Goal: Obtain resource: Download file/media

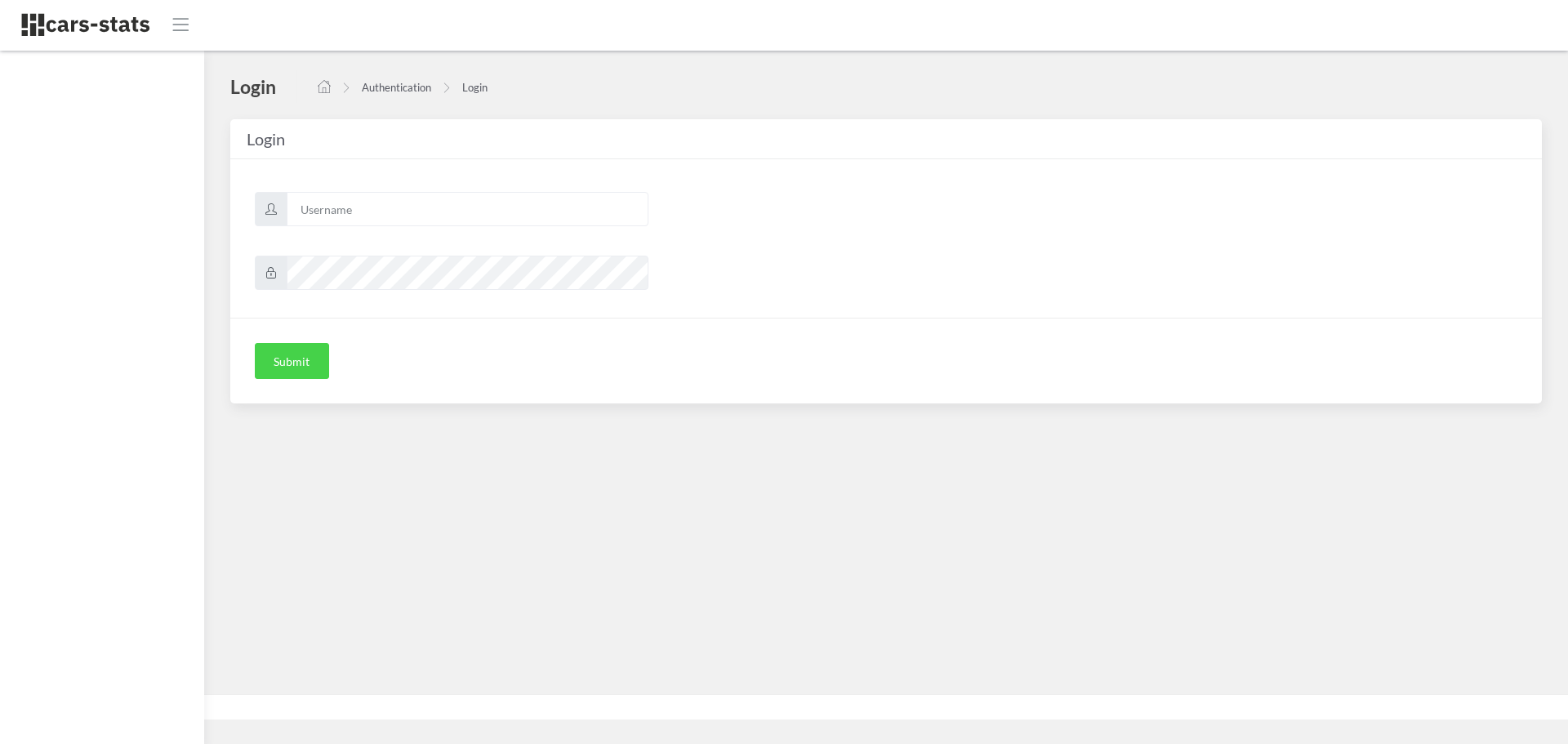
scroll to position [12, 12]
type input "skoda"
click at [307, 365] on button "Submit" at bounding box center [291, 361] width 74 height 36
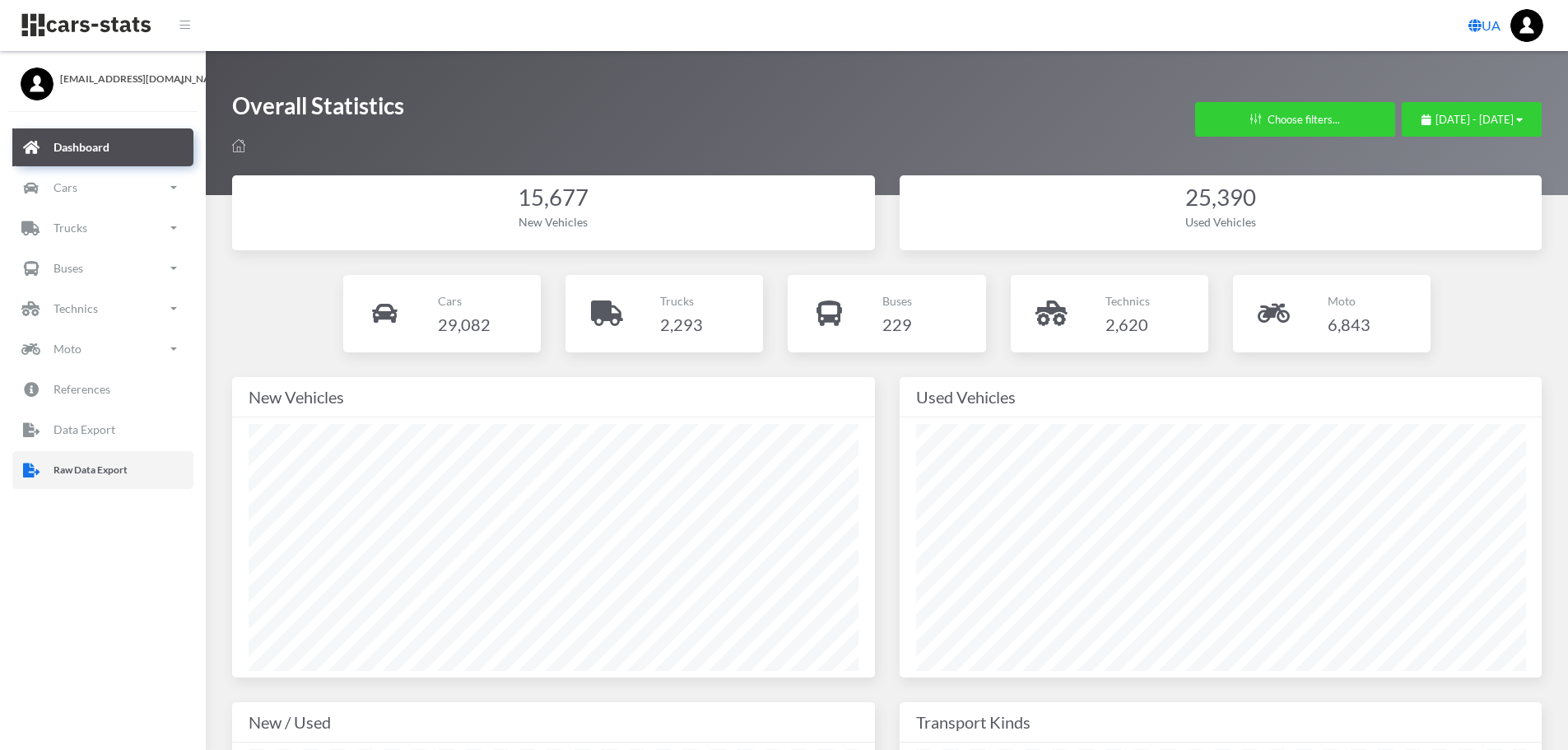
click at [92, 465] on p "Raw Data Export" at bounding box center [91, 470] width 74 height 18
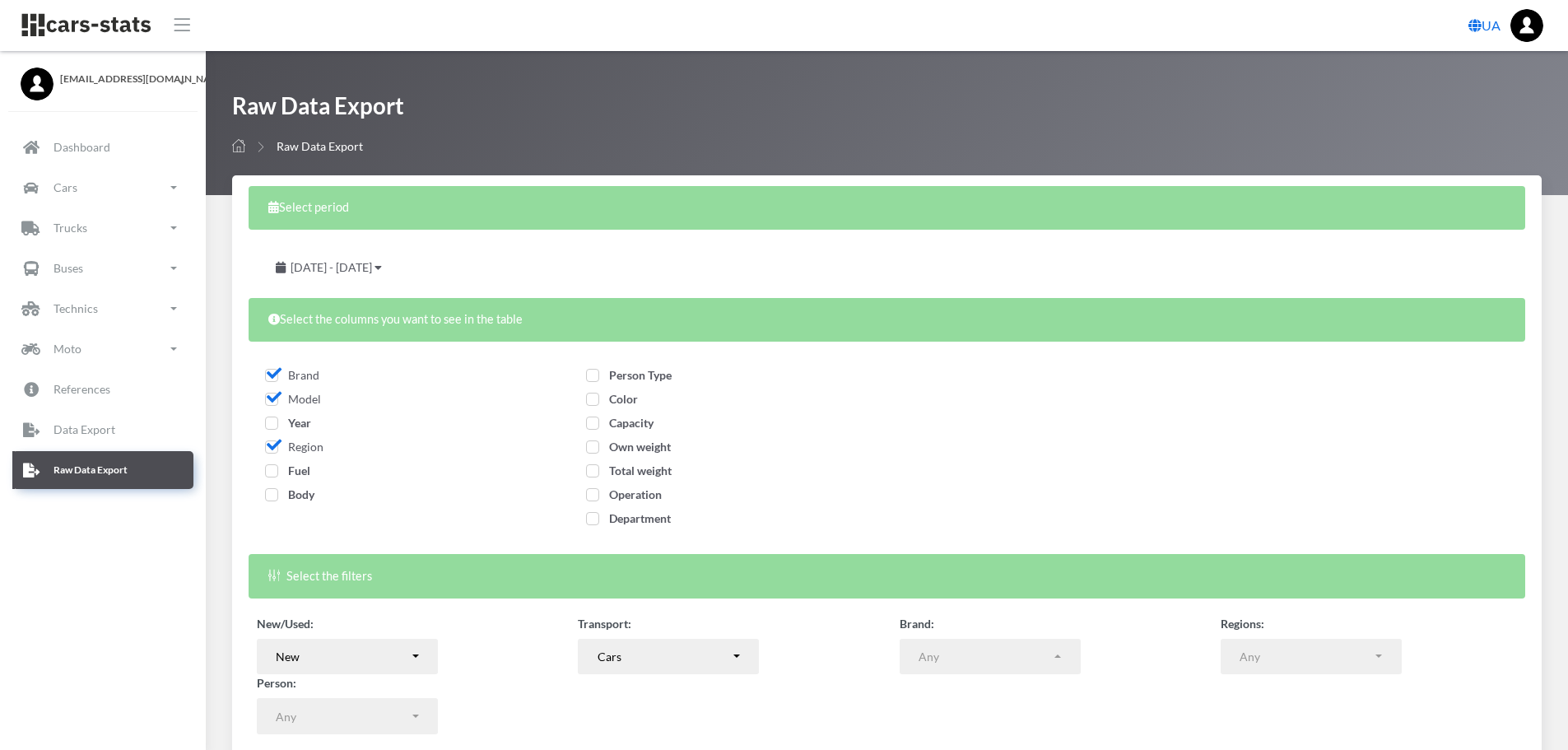
select select
drag, startPoint x: 276, startPoint y: 422, endPoint x: 276, endPoint y: 433, distance: 11.0
click at [276, 422] on span "Year" at bounding box center [288, 423] width 46 height 14
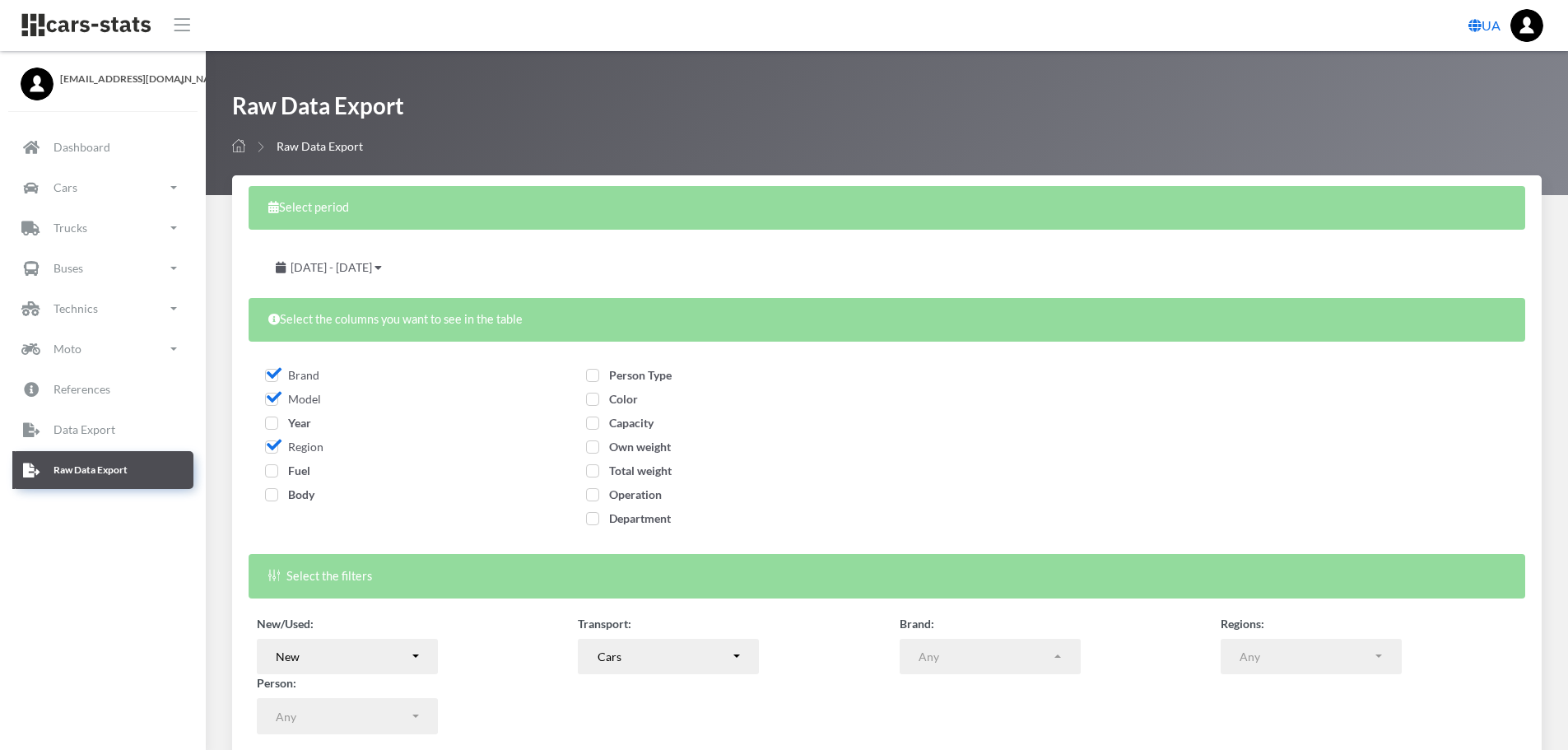
checkbox input "true"
click at [271, 466] on span "Fuel" at bounding box center [288, 471] width 45 height 14
checkbox input "true"
click at [271, 495] on span "Body" at bounding box center [289, 494] width 49 height 14
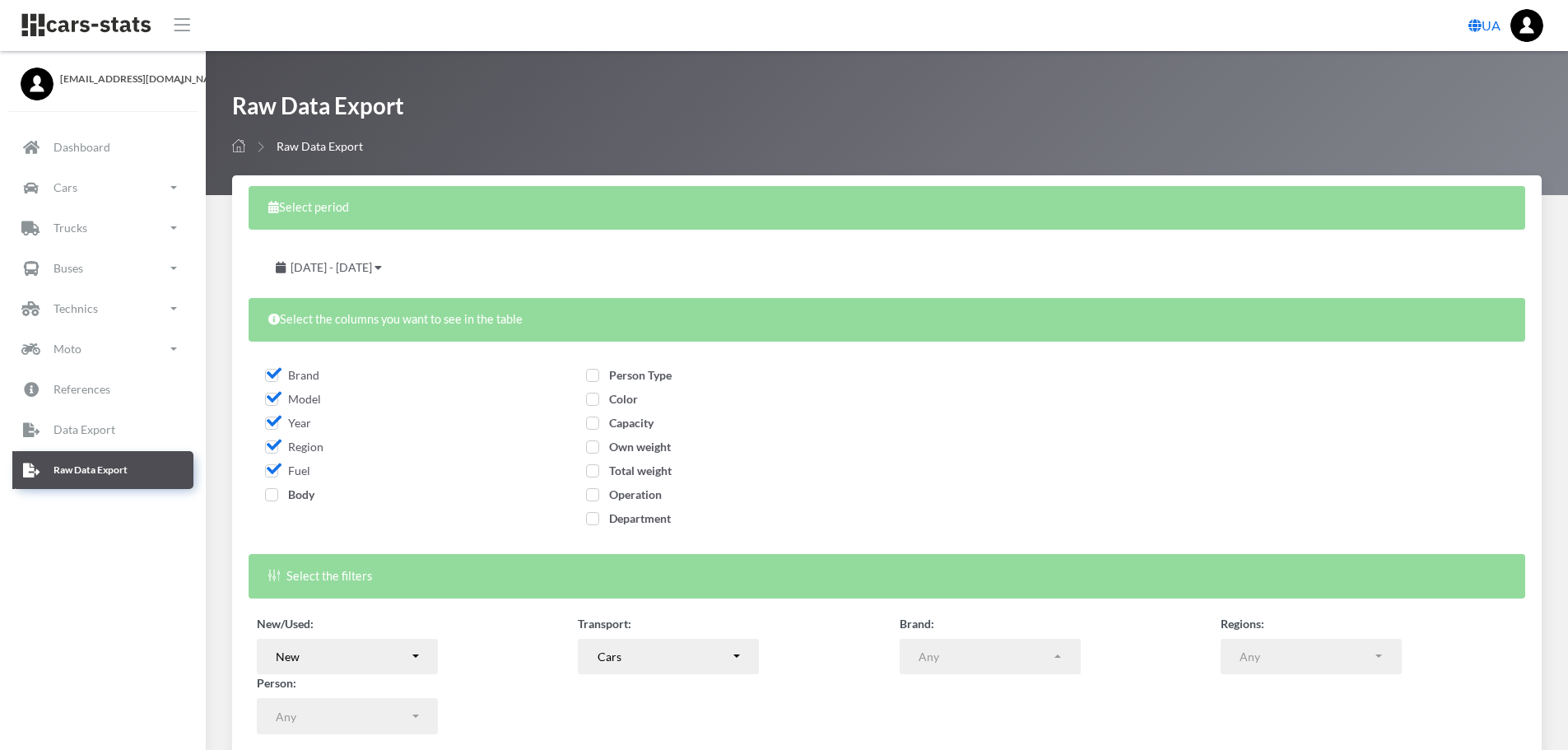
checkbox input "true"
click at [594, 375] on span "Person Type" at bounding box center [628, 375] width 85 height 14
checkbox input "true"
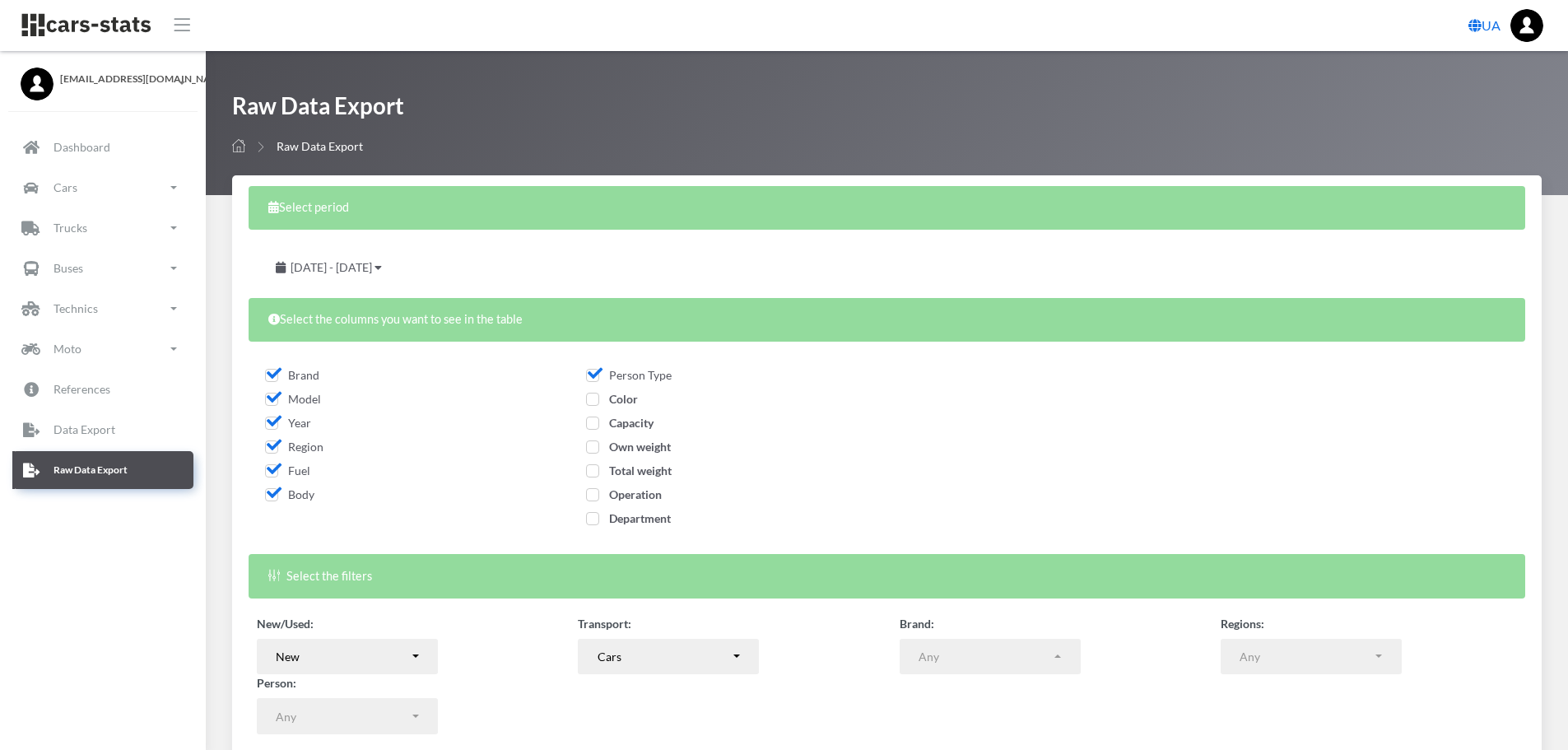
drag, startPoint x: 594, startPoint y: 399, endPoint x: 594, endPoint y: 436, distance: 37.0
click at [594, 401] on span "Color" at bounding box center [612, 399] width 52 height 14
checkbox input "true"
click at [593, 426] on span "Capacity" at bounding box center [619, 423] width 67 height 14
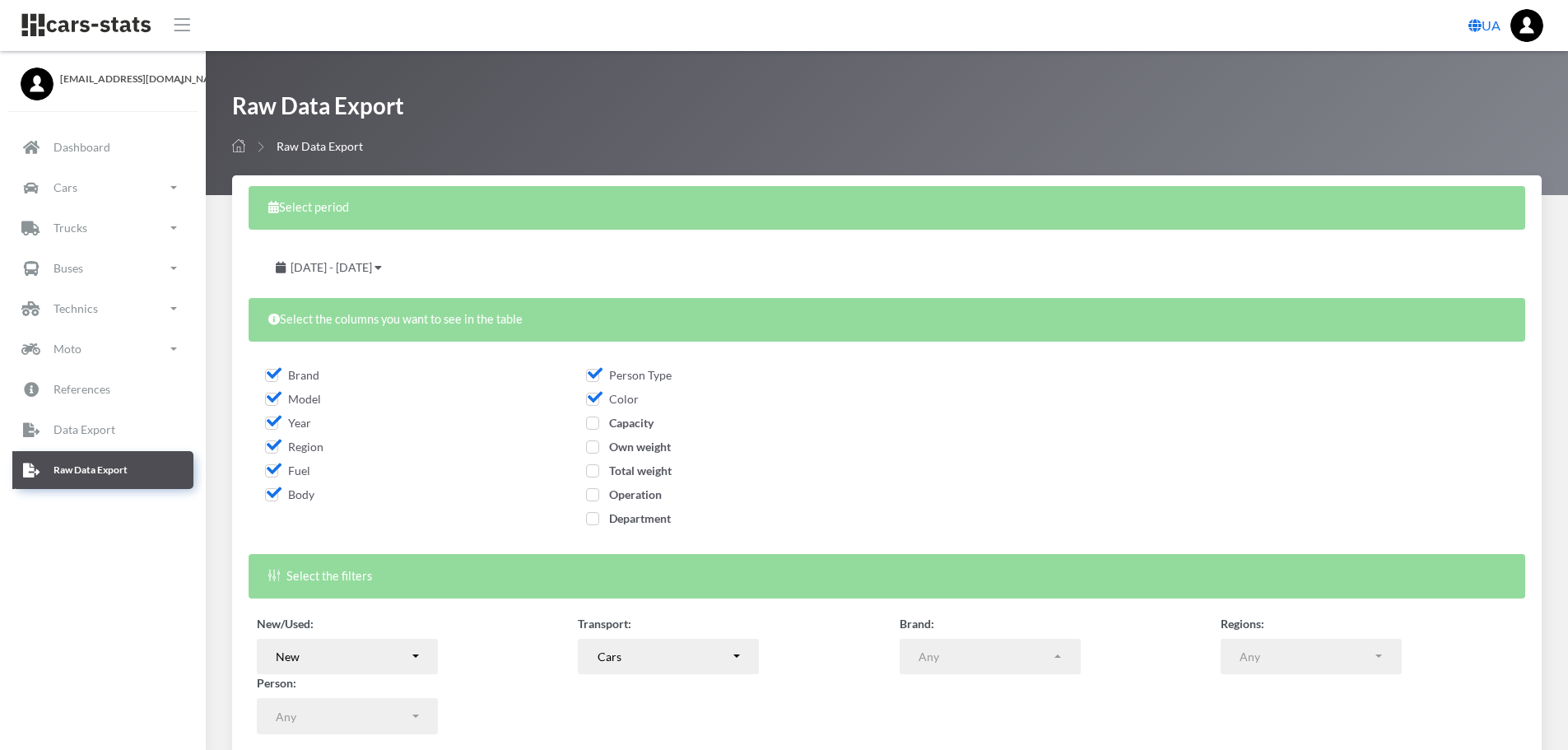
checkbox input "true"
click at [590, 446] on span "Own weight" at bounding box center [628, 446] width 84 height 14
checkbox input "true"
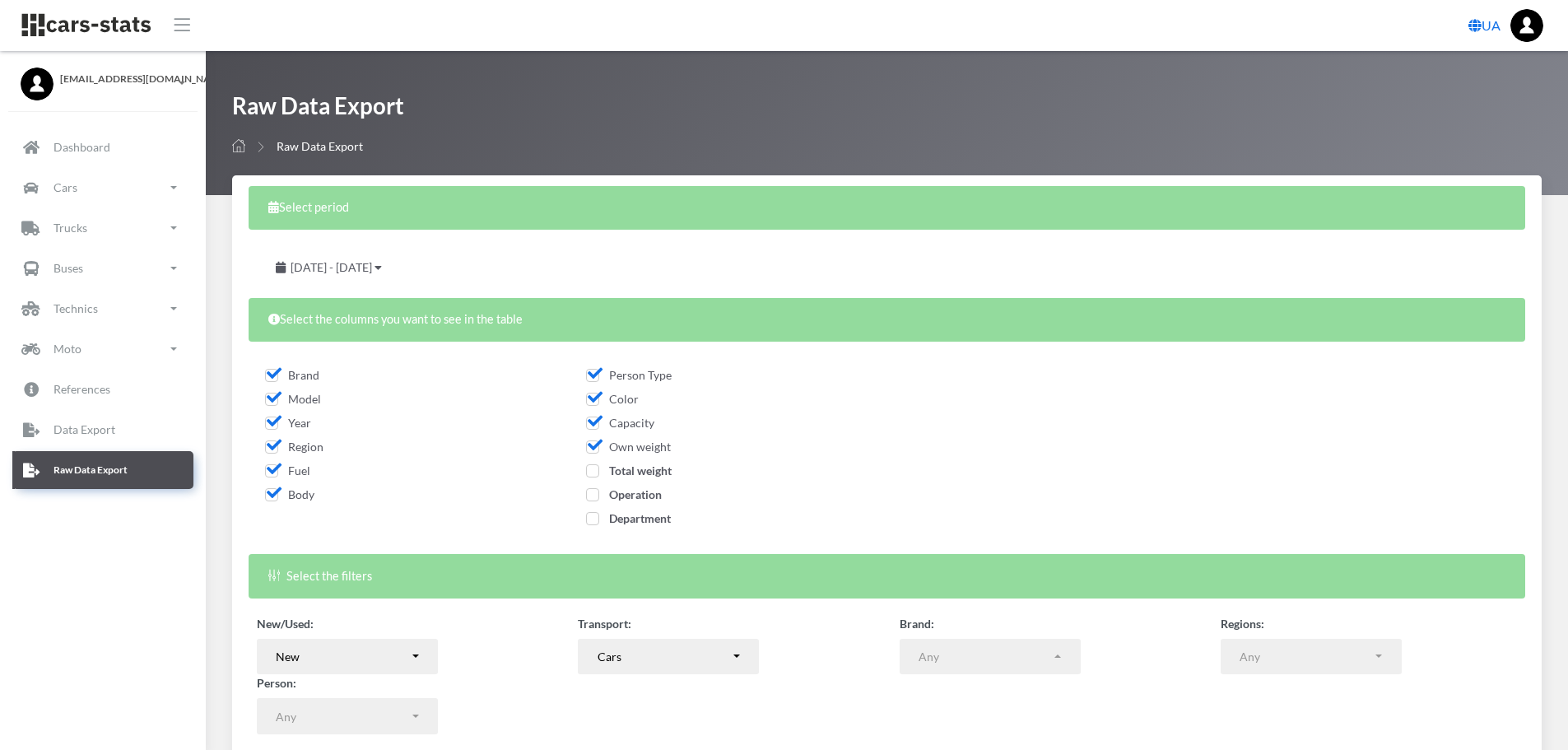
click at [595, 467] on span "Total weight" at bounding box center [628, 471] width 85 height 14
checkbox input "true"
click at [595, 489] on span "Operation" at bounding box center [624, 494] width 75 height 14
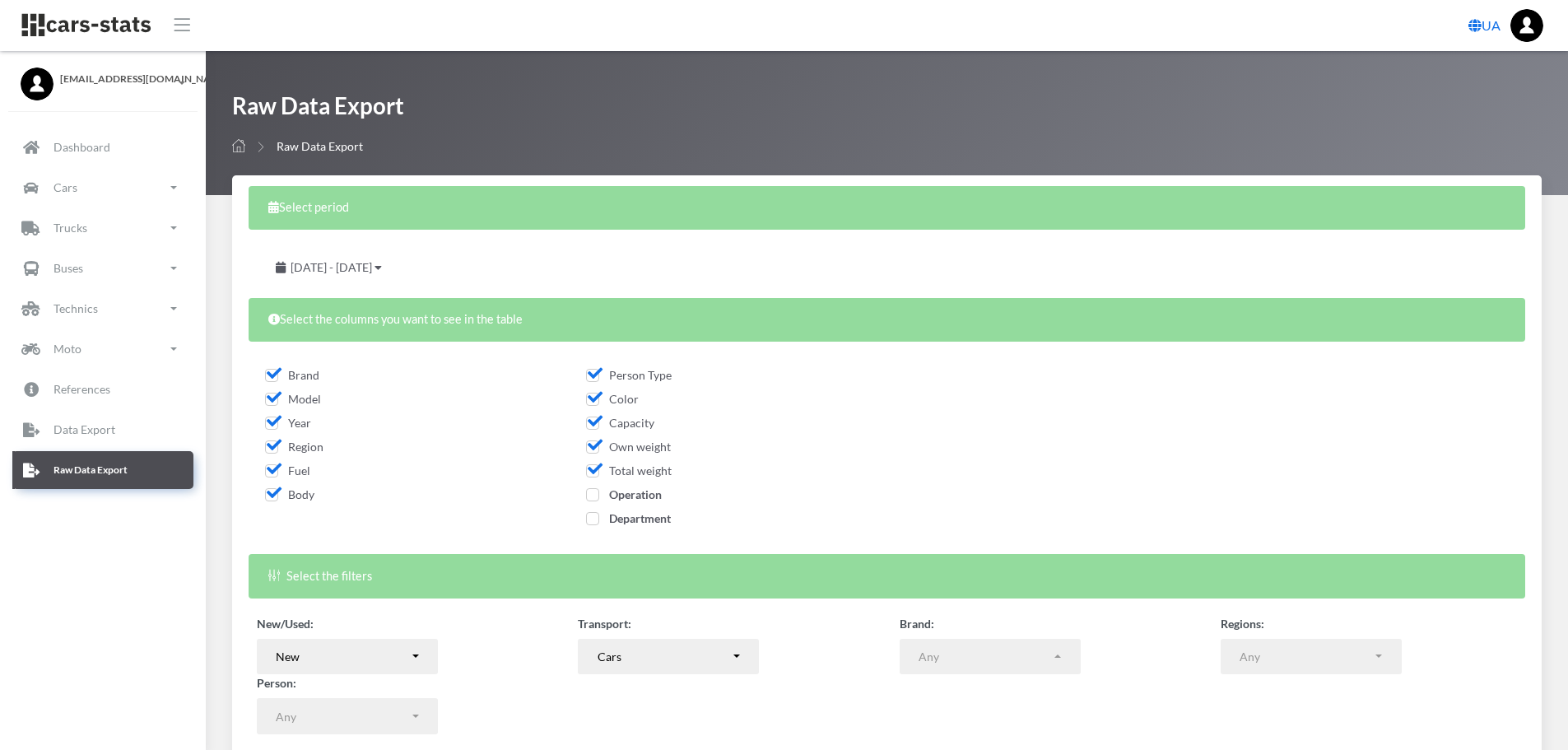
checkbox input "true"
click at [594, 519] on span "Department" at bounding box center [628, 518] width 84 height 14
checkbox input "true"
click at [372, 269] on span "July 14, 2025 - August 13, 2025" at bounding box center [331, 268] width 82 height 14
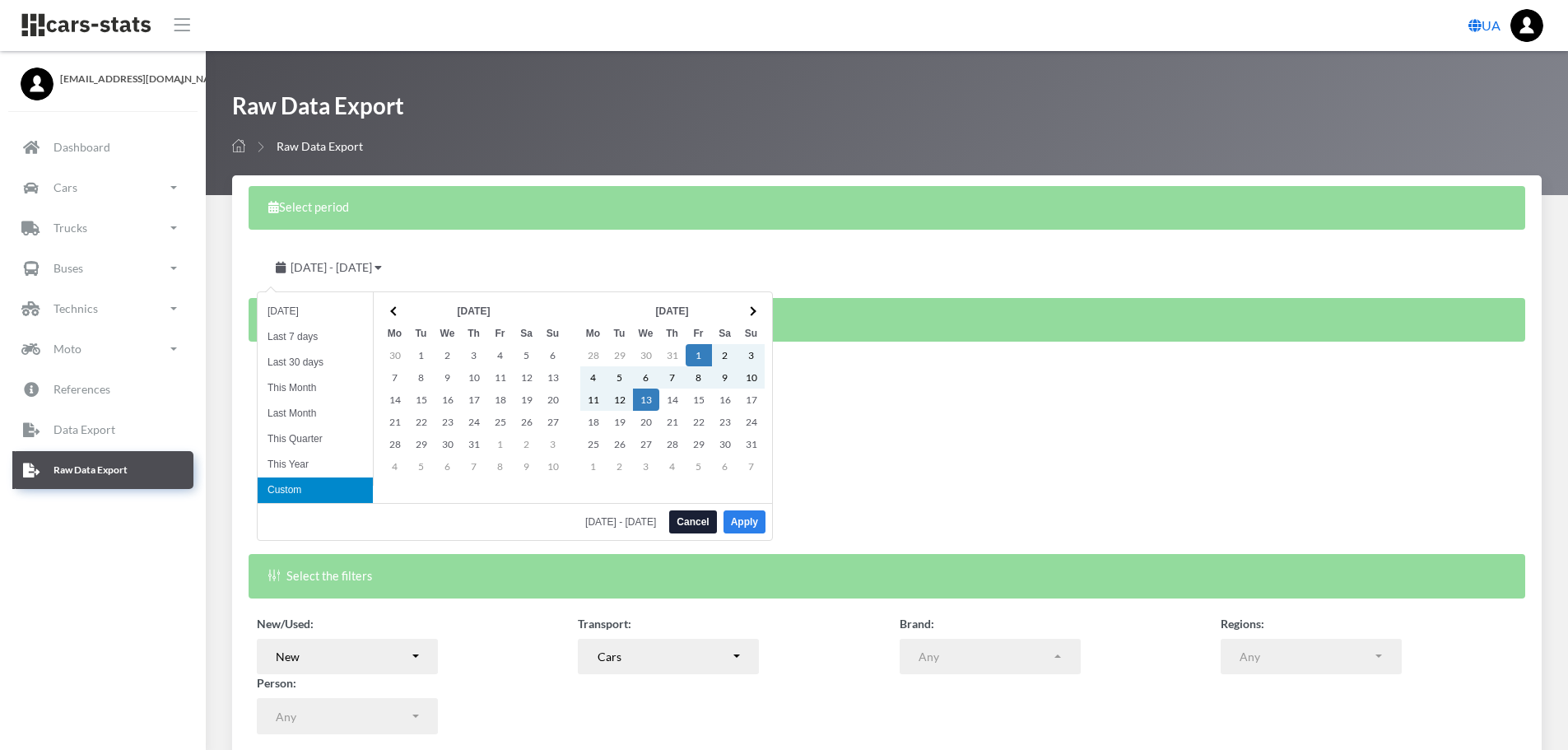
click at [732, 524] on button "Apply" at bounding box center [744, 522] width 42 height 23
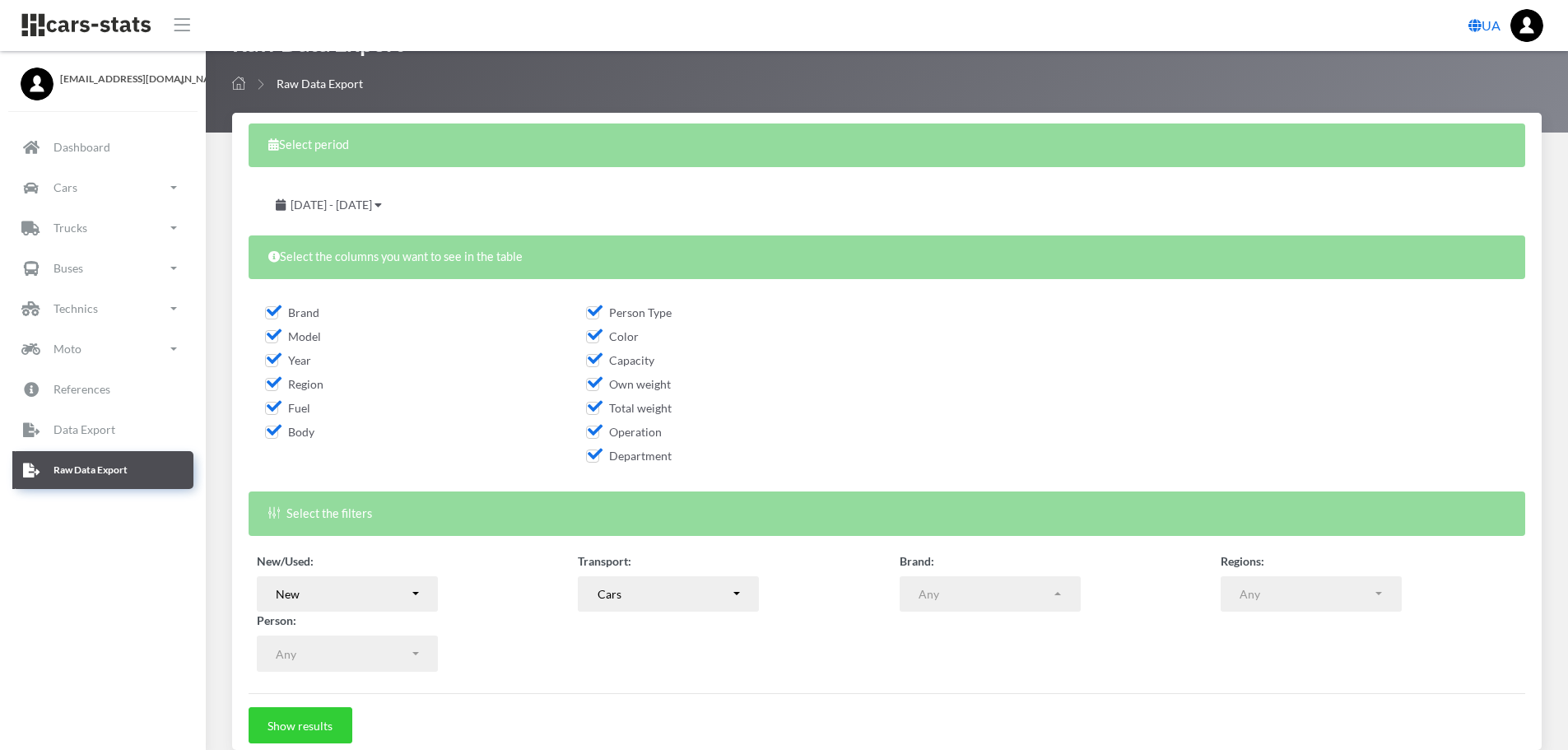
scroll to position [133, 0]
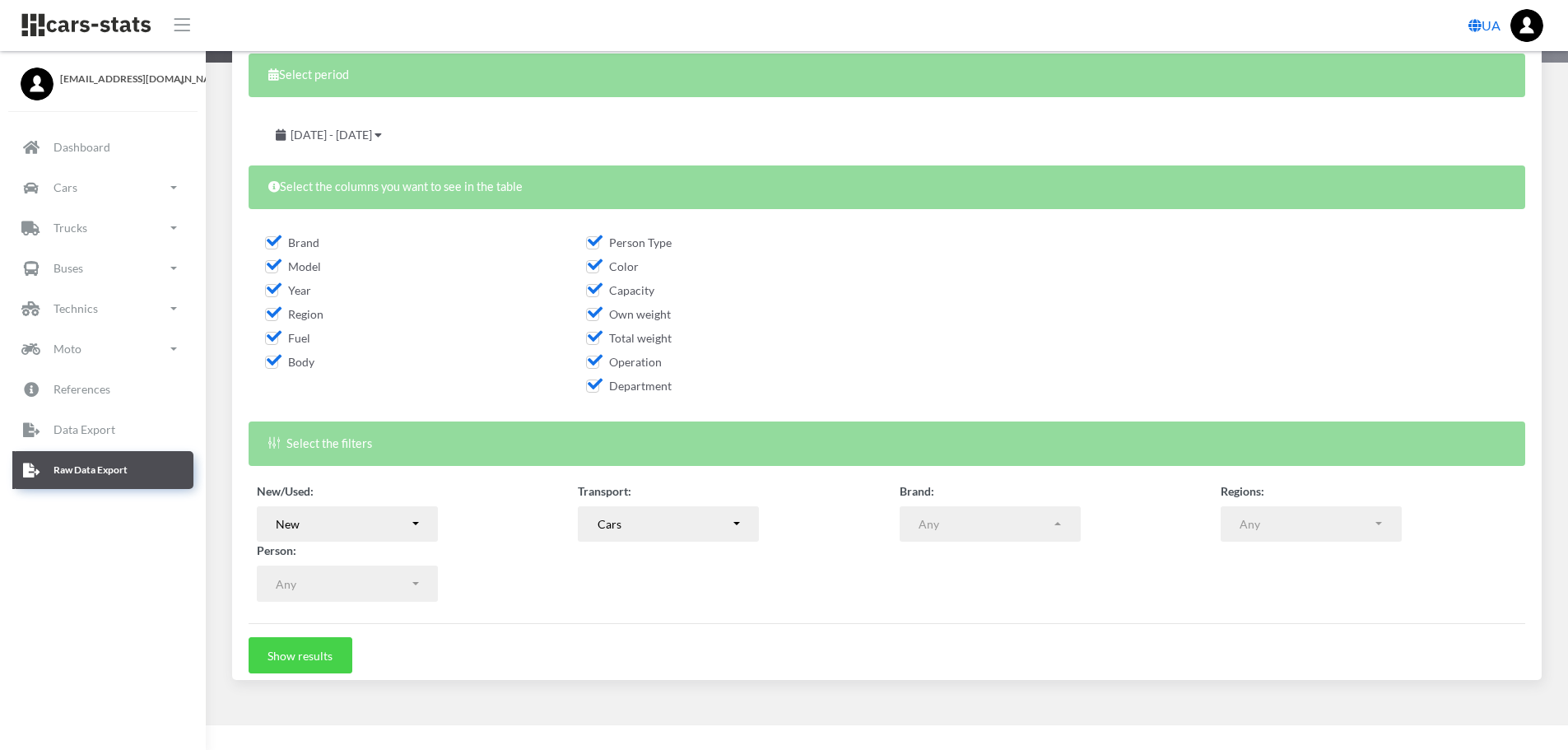
click at [308, 651] on button "Show results" at bounding box center [300, 655] width 103 height 36
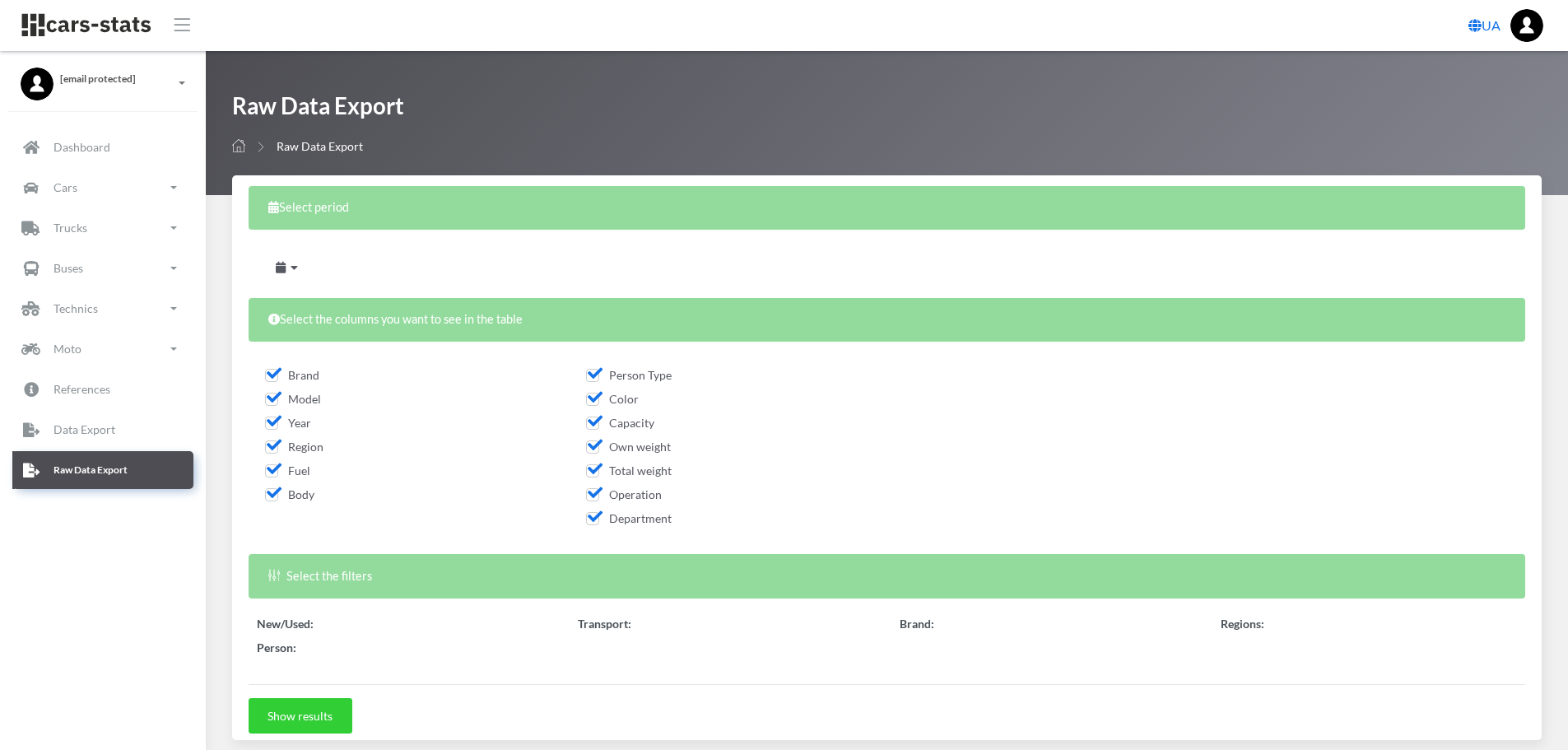
select select
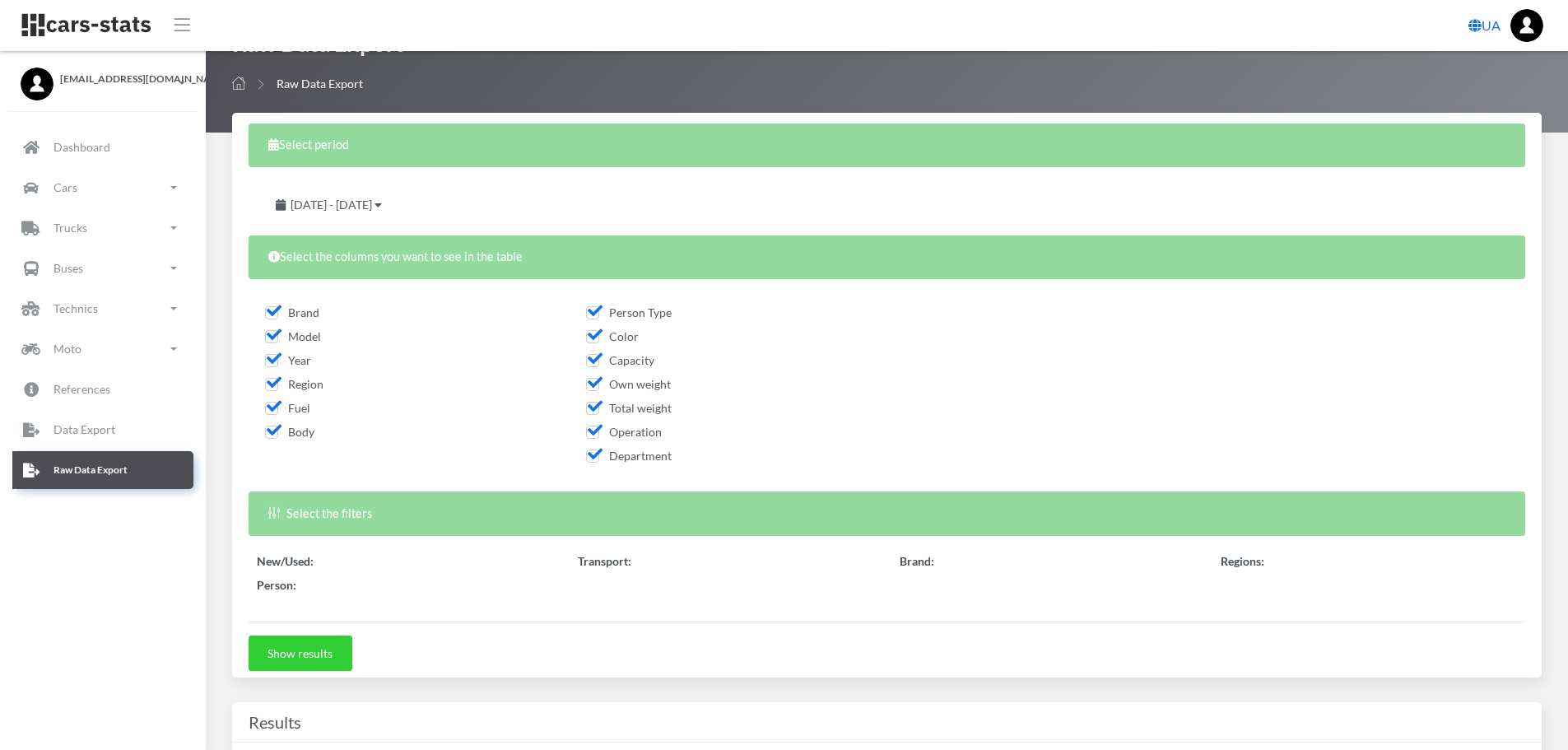
scroll to position [411, 0]
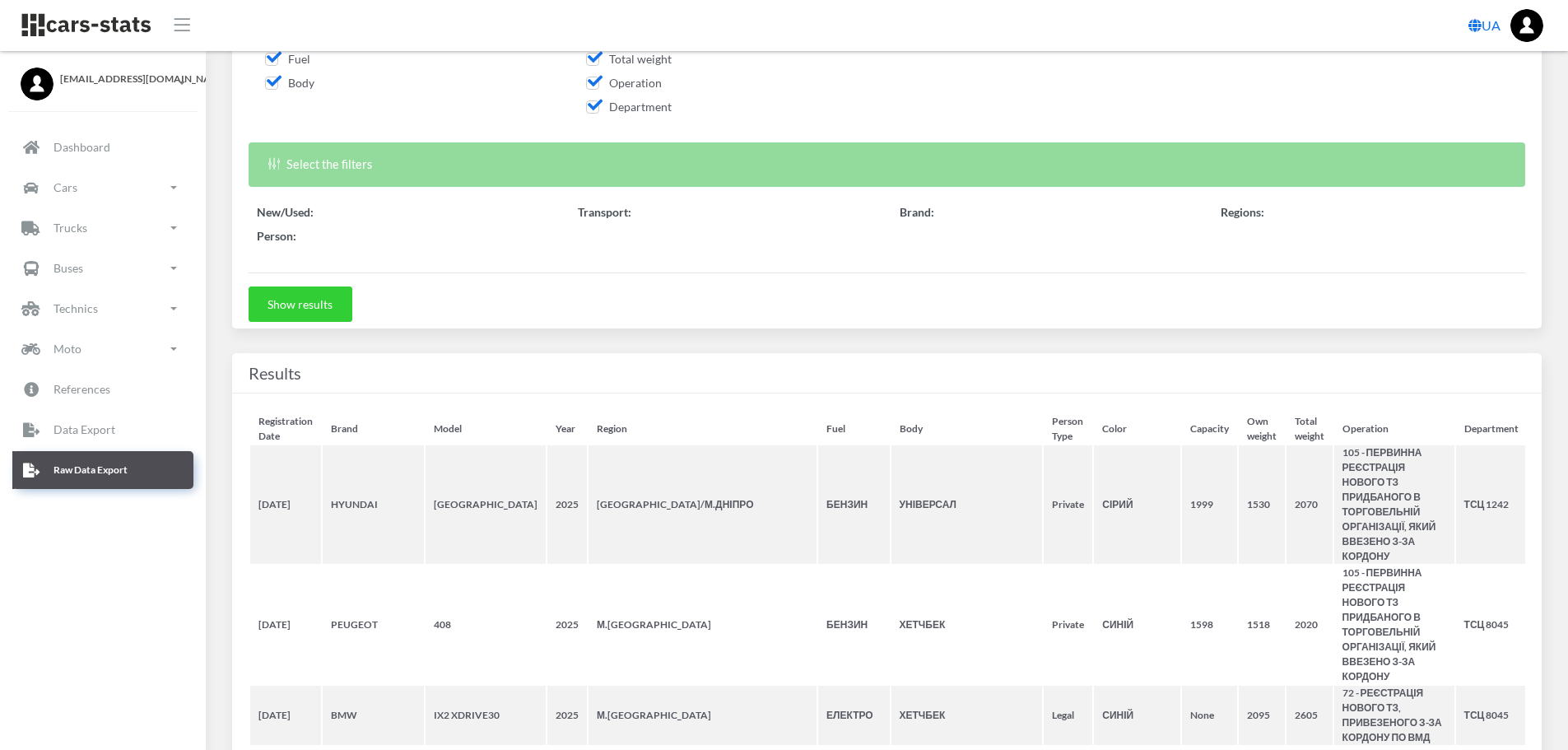
select select "50"
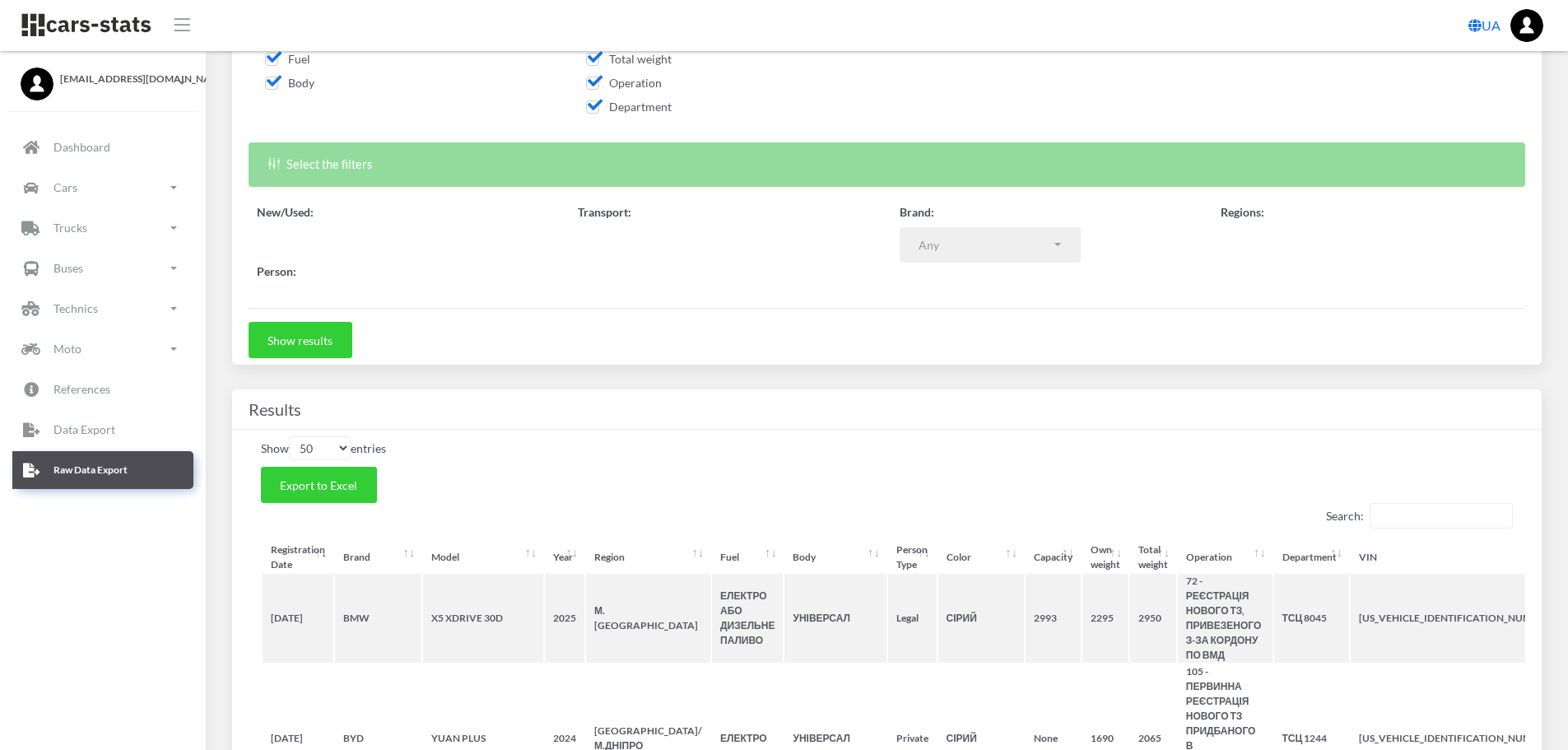
select select
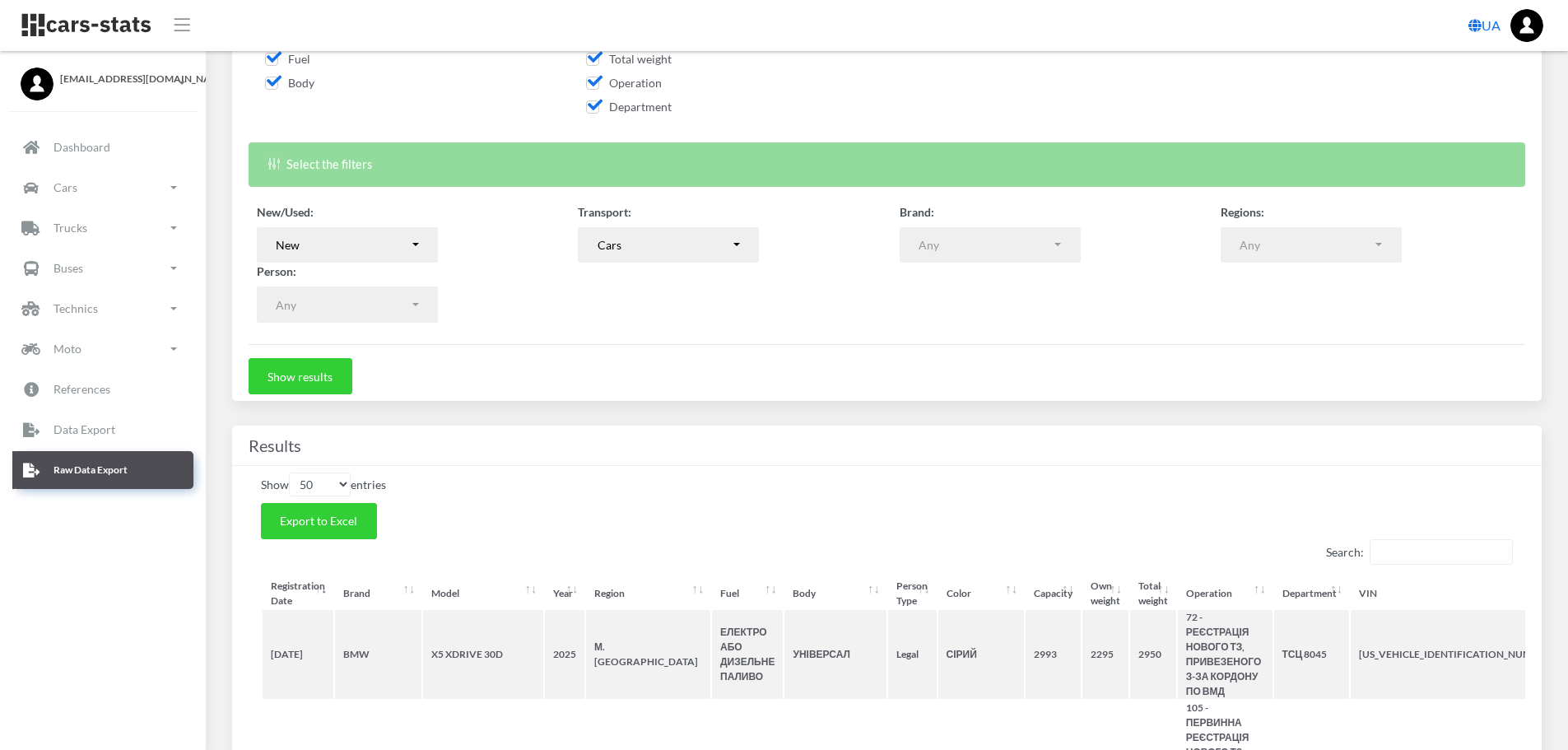
scroll to position [13, 13]
click at [333, 518] on span "Export to Excel" at bounding box center [319, 521] width 77 height 14
click at [421, 244] on button "New" at bounding box center [348, 245] width 182 height 36
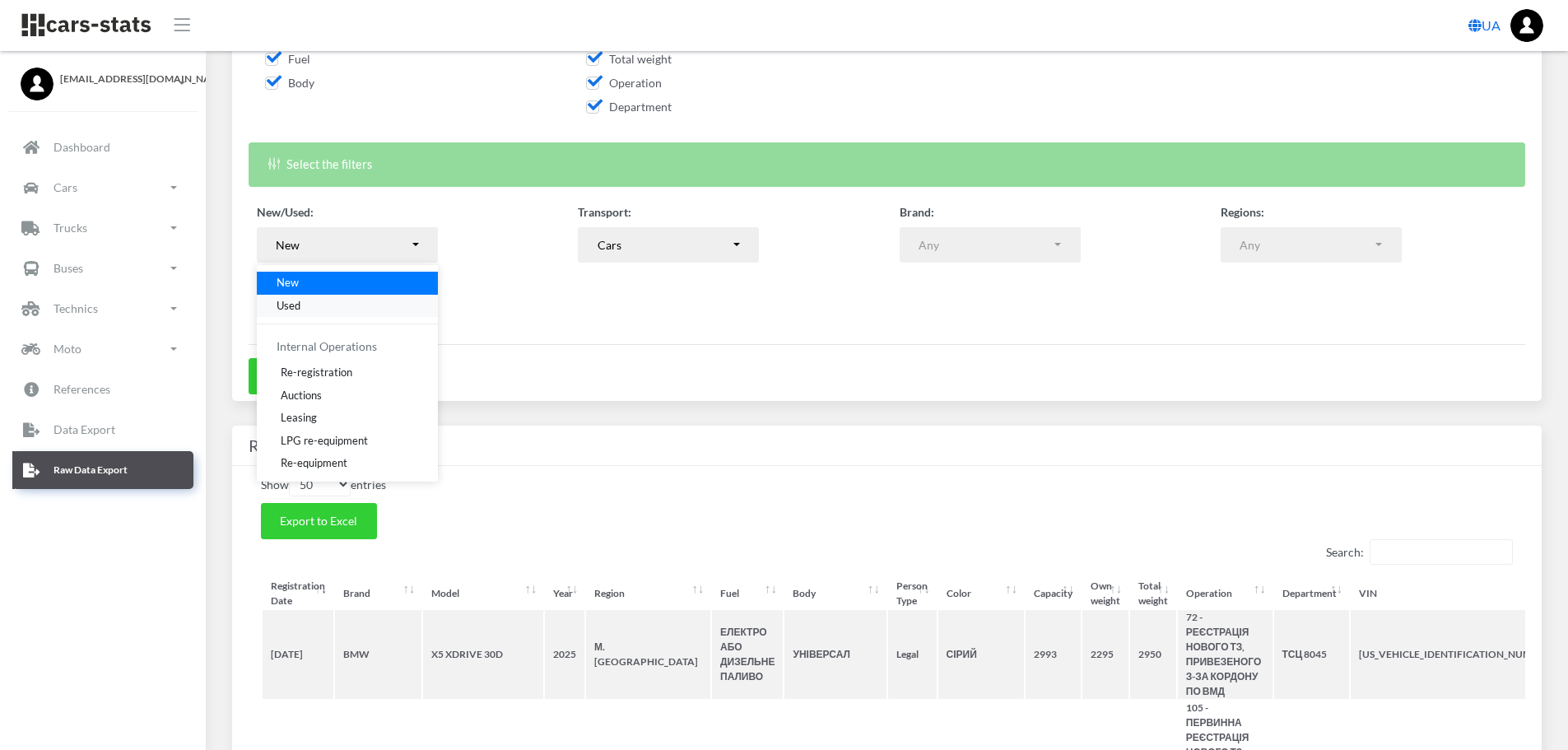
click at [298, 308] on span "Used" at bounding box center [288, 305] width 24 height 16
select select "used-import"
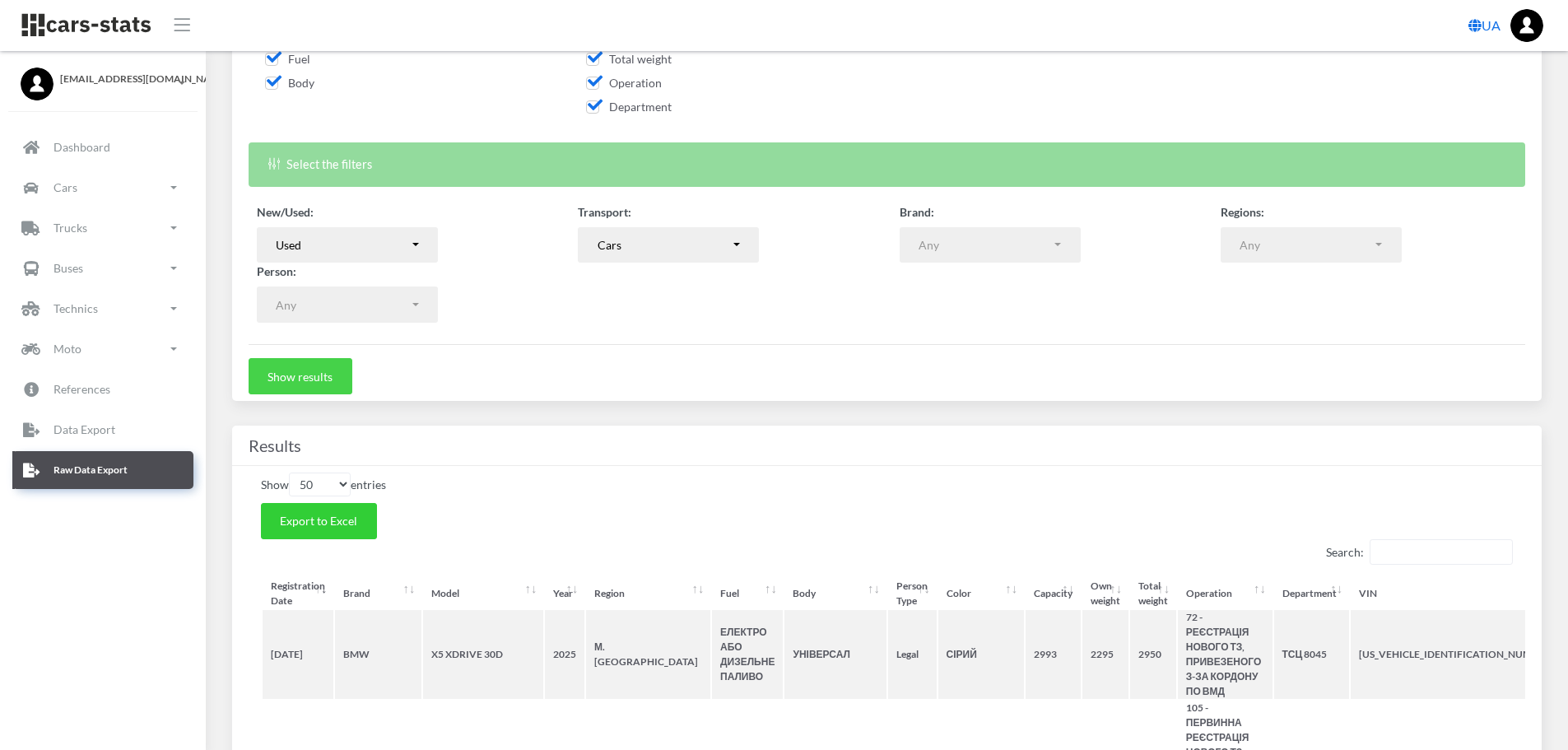
click at [319, 376] on button "Show results" at bounding box center [300, 376] width 103 height 36
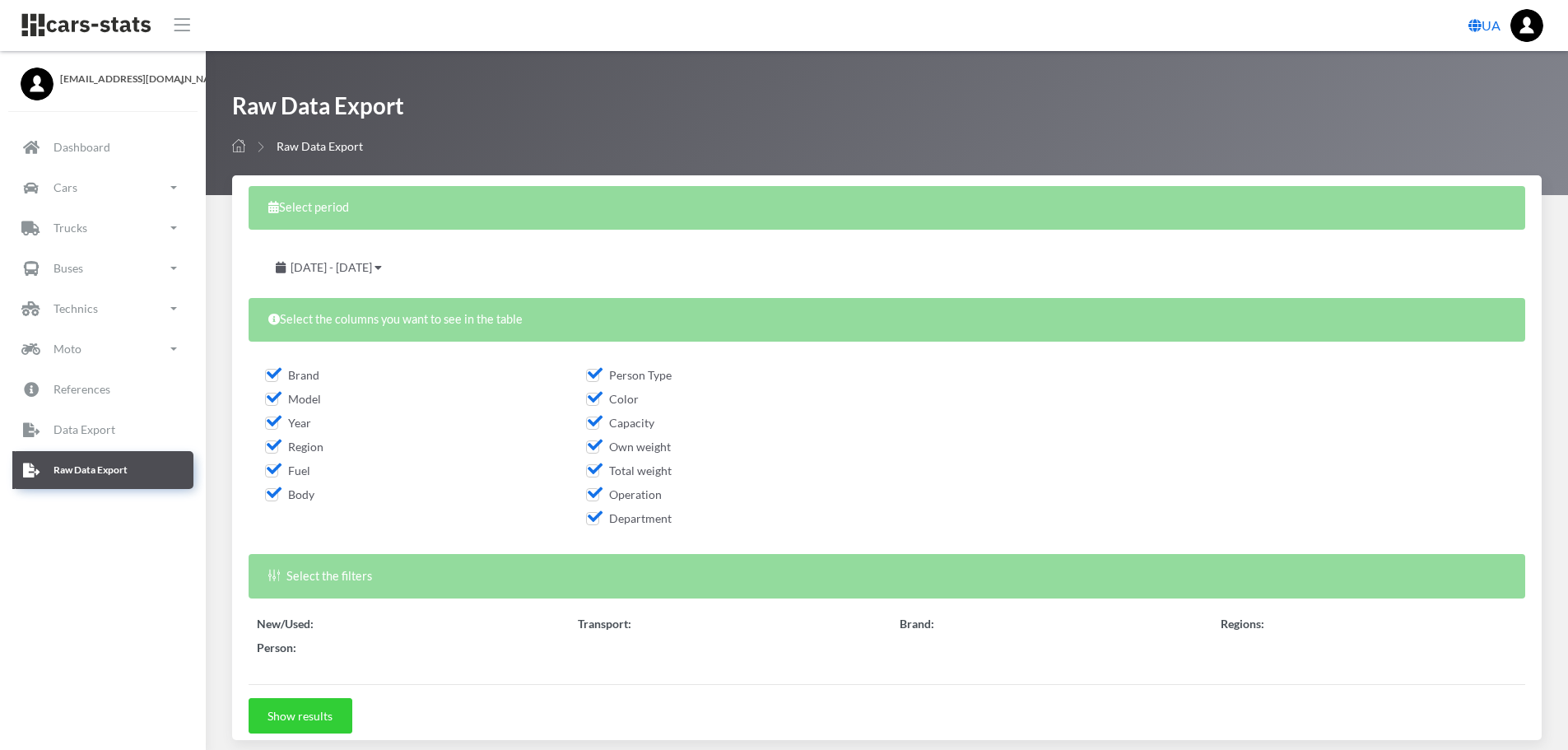
select select
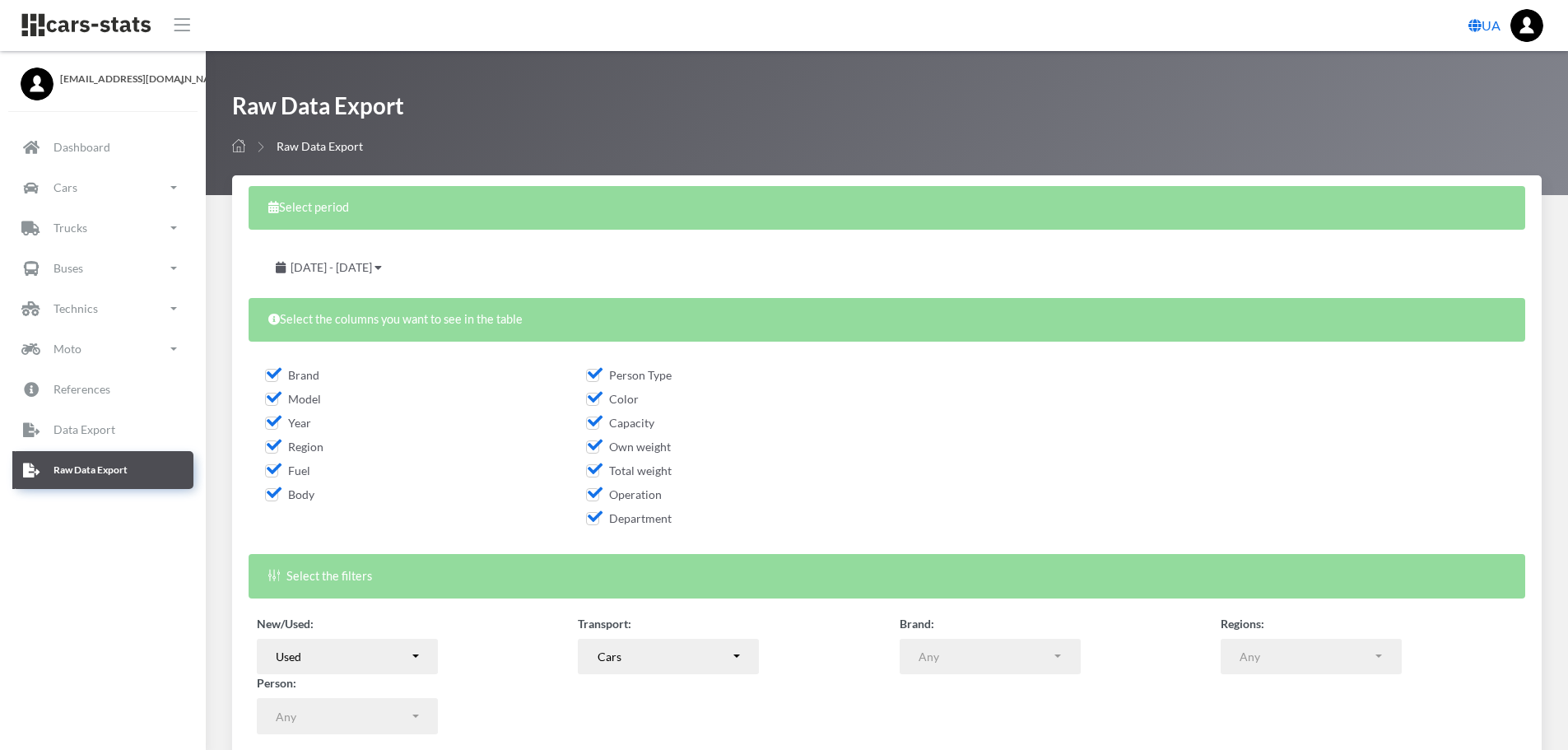
select select "50"
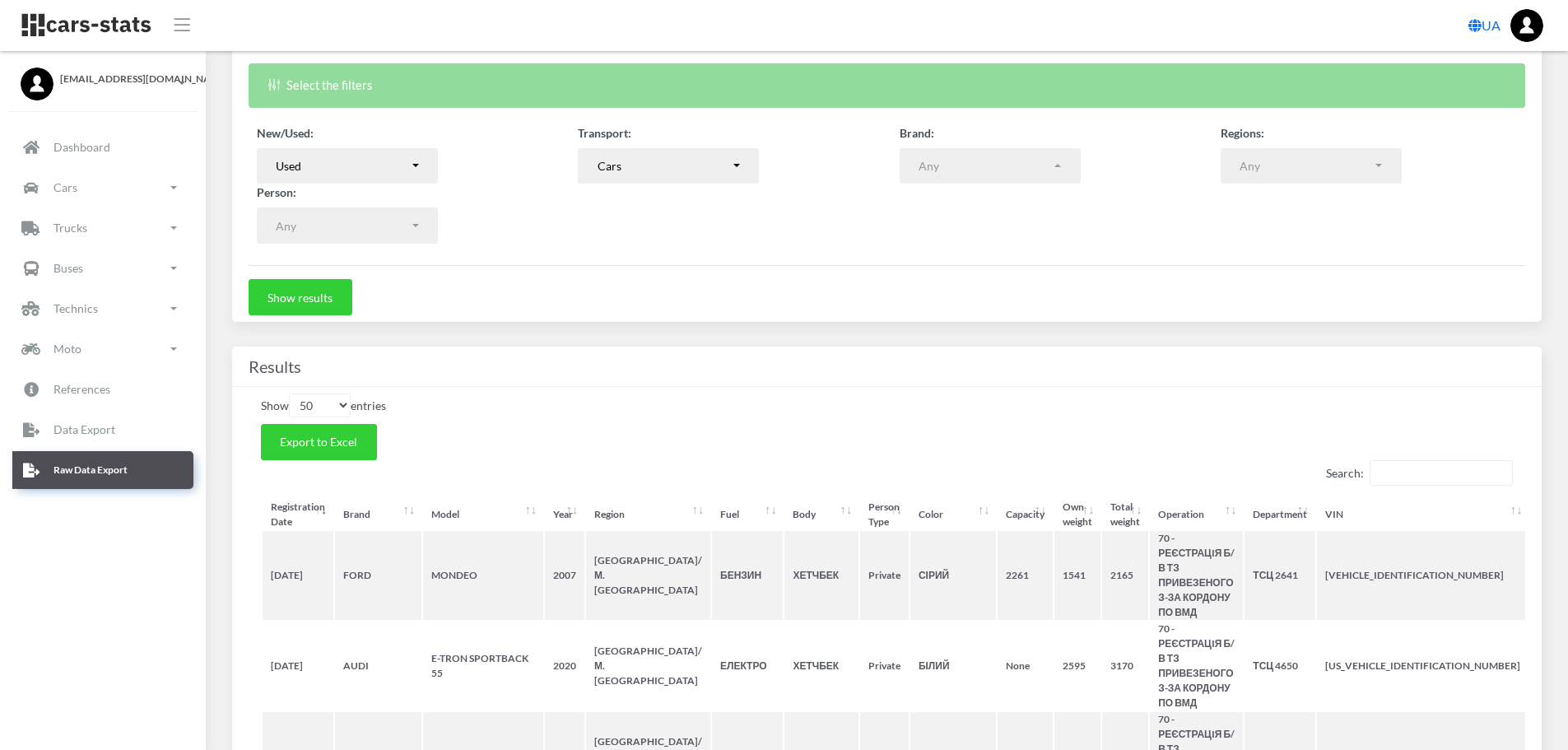
scroll to position [494, 0]
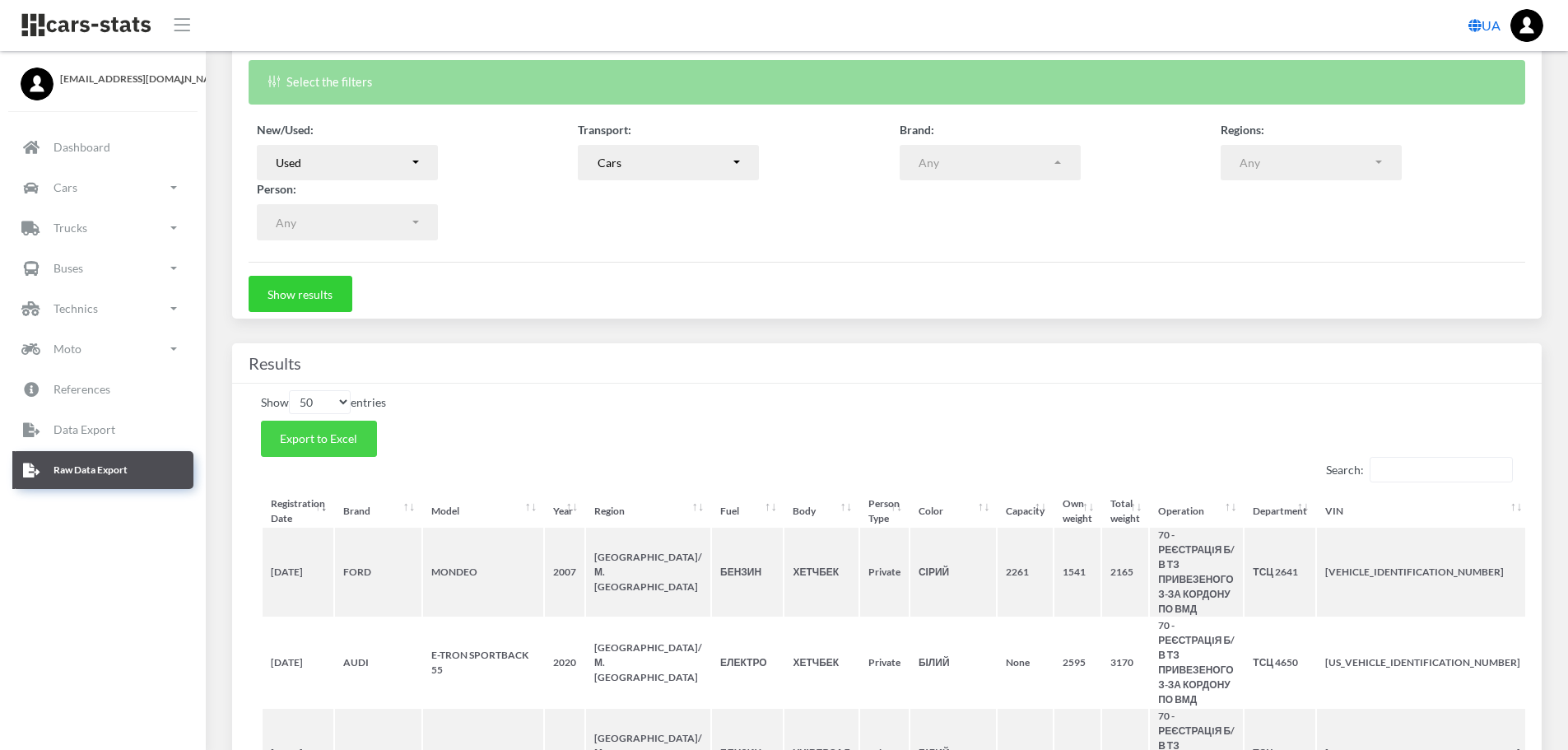
click at [329, 439] on span "Export to Excel" at bounding box center [319, 438] width 77 height 14
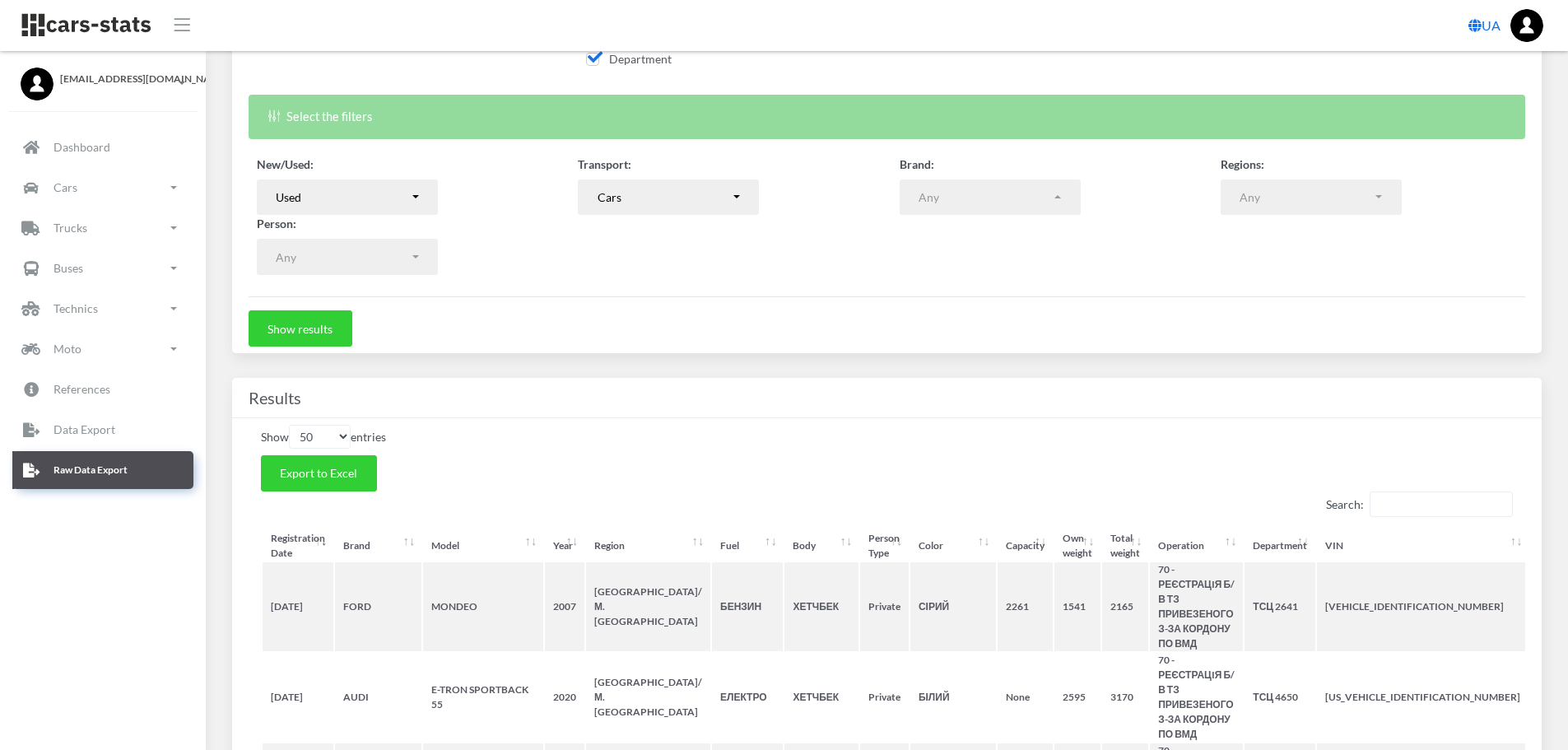
scroll to position [446, 0]
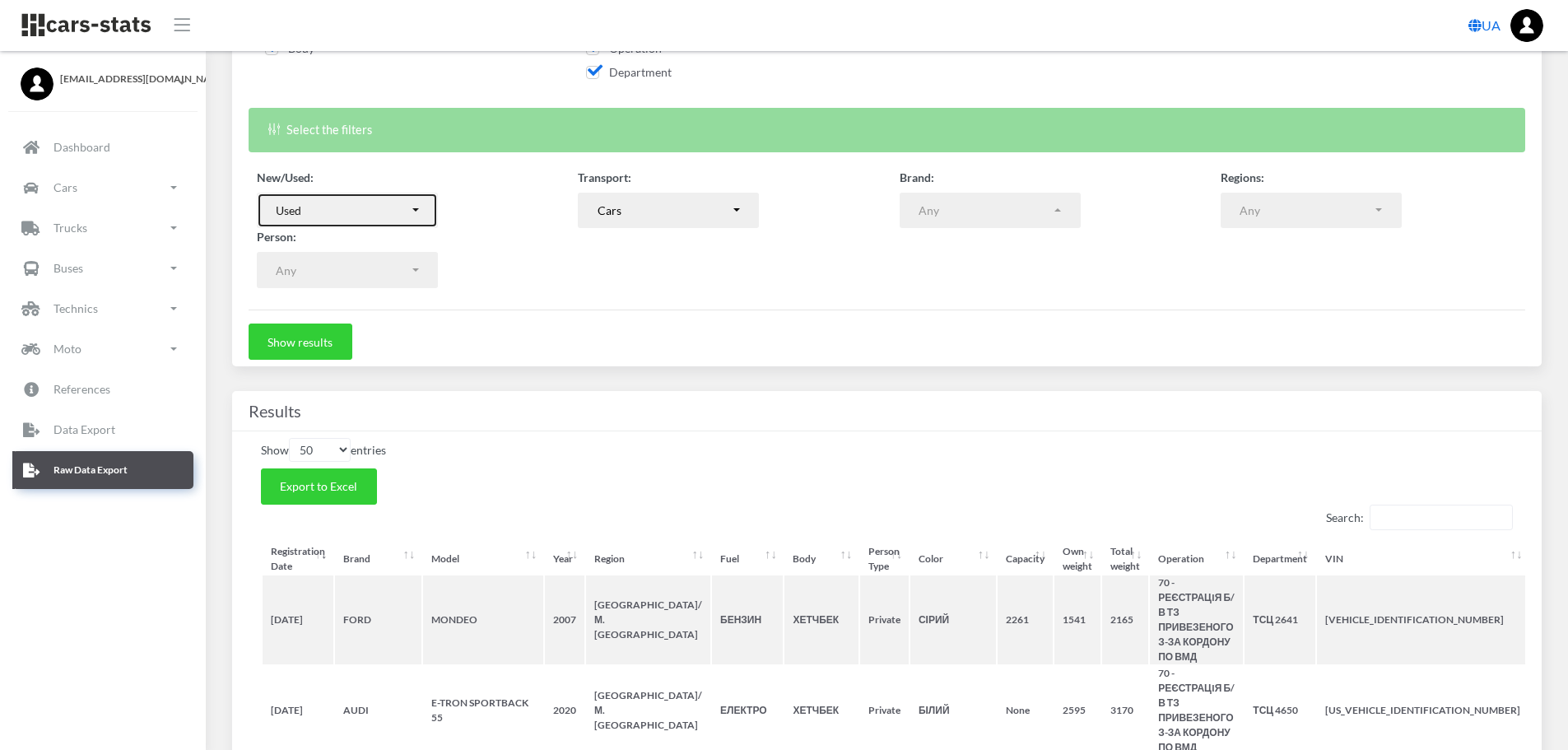
click at [421, 216] on button "Used" at bounding box center [348, 210] width 182 height 36
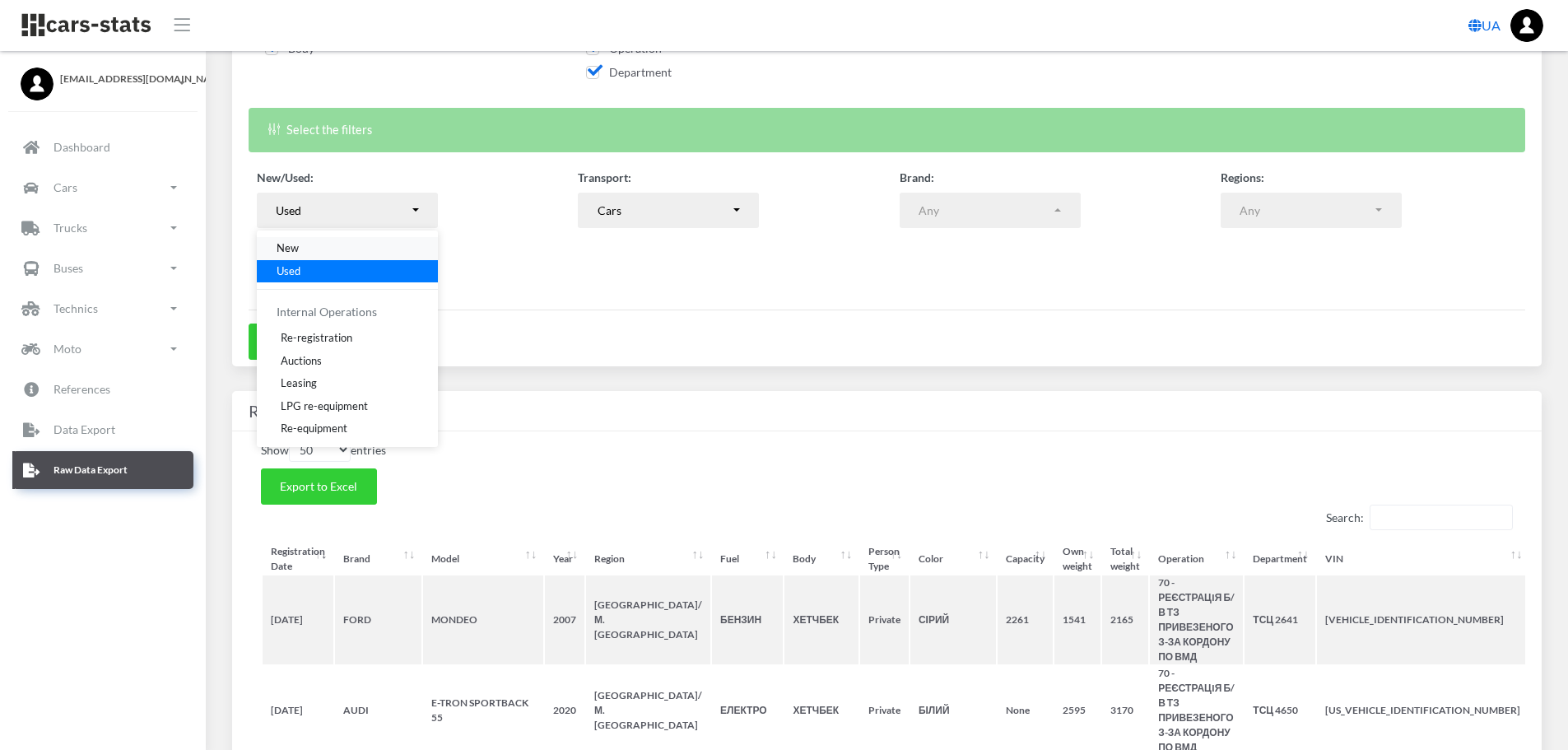
click at [279, 243] on span "New" at bounding box center [288, 249] width 22 height 16
select select "new"
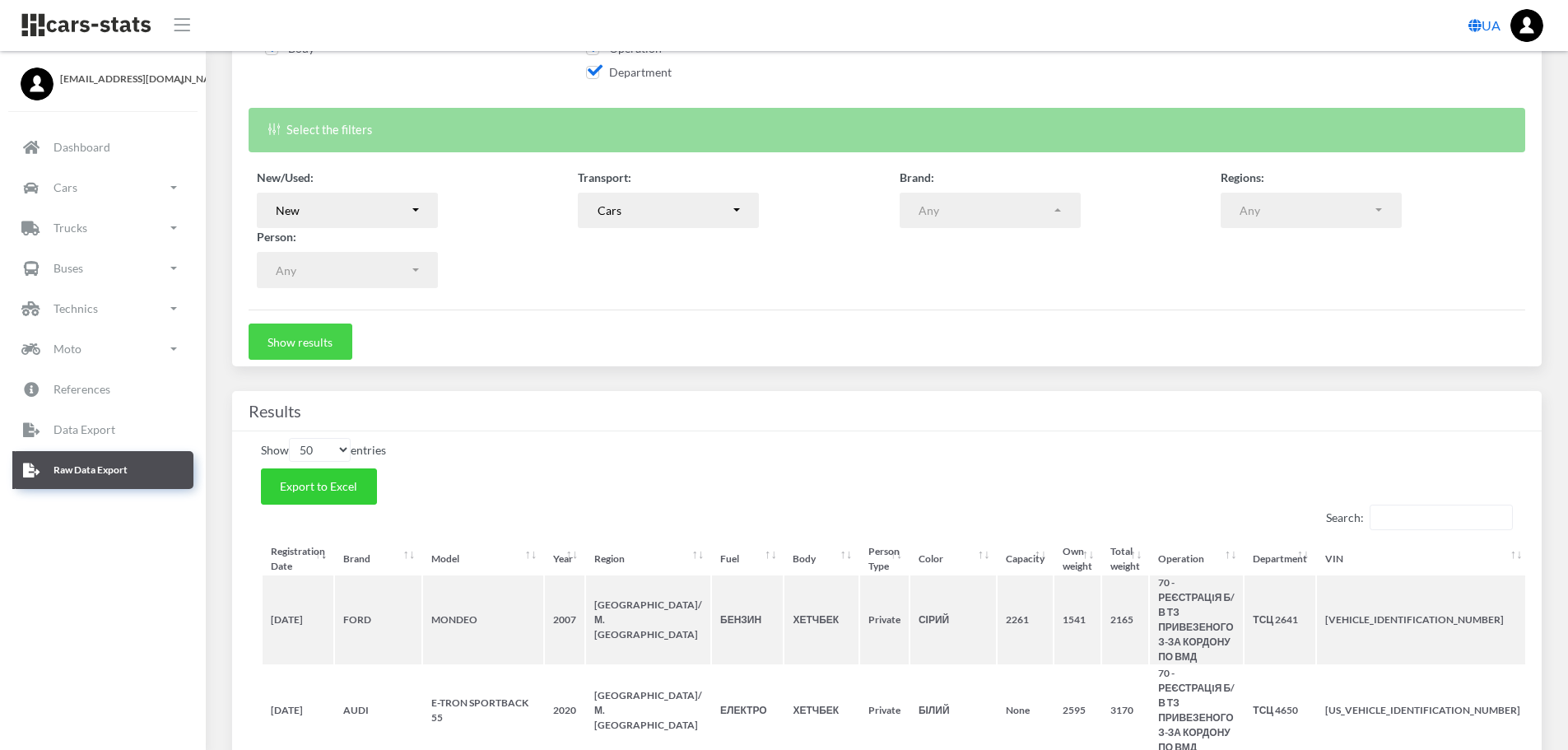
click at [294, 345] on button "Show results" at bounding box center [300, 341] width 103 height 36
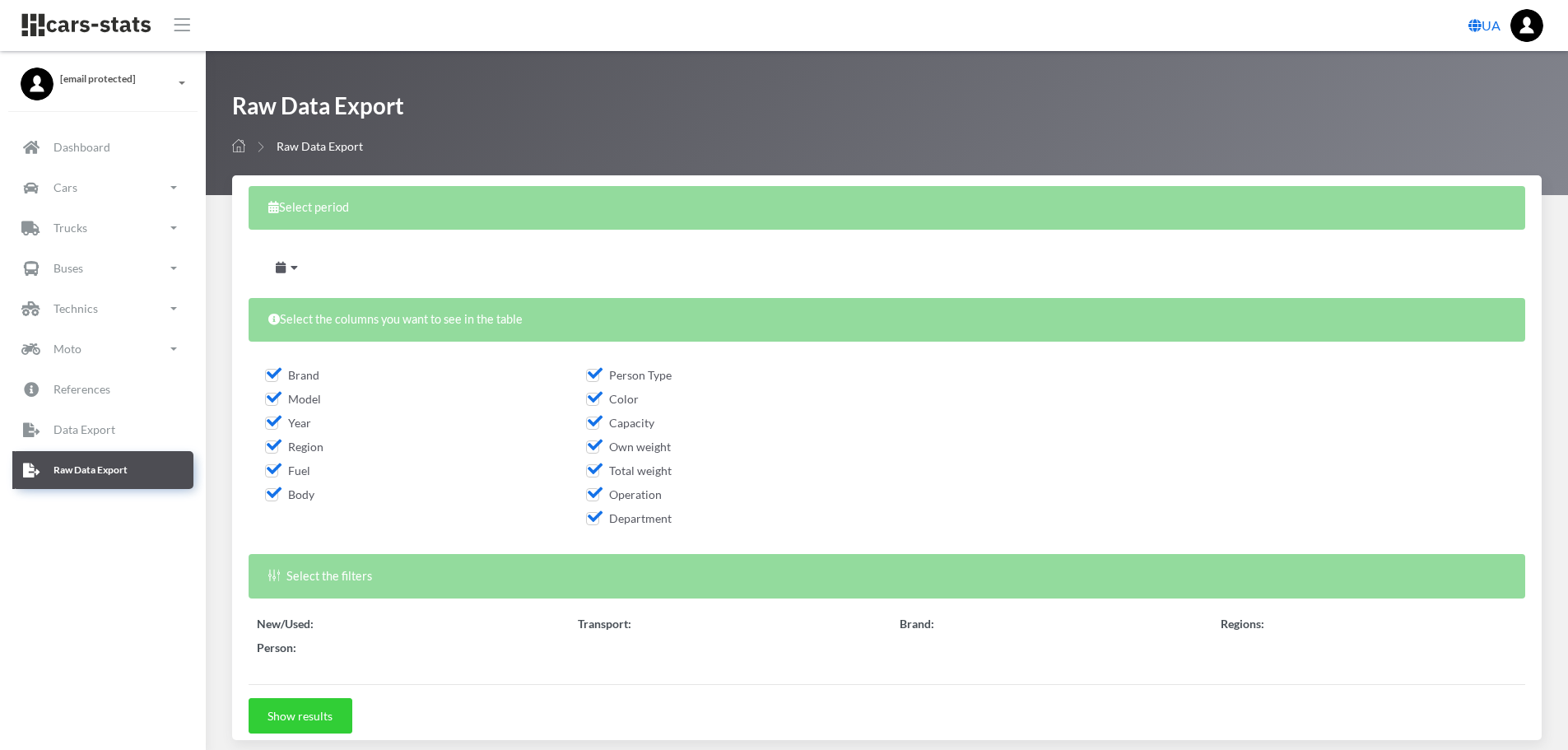
select select
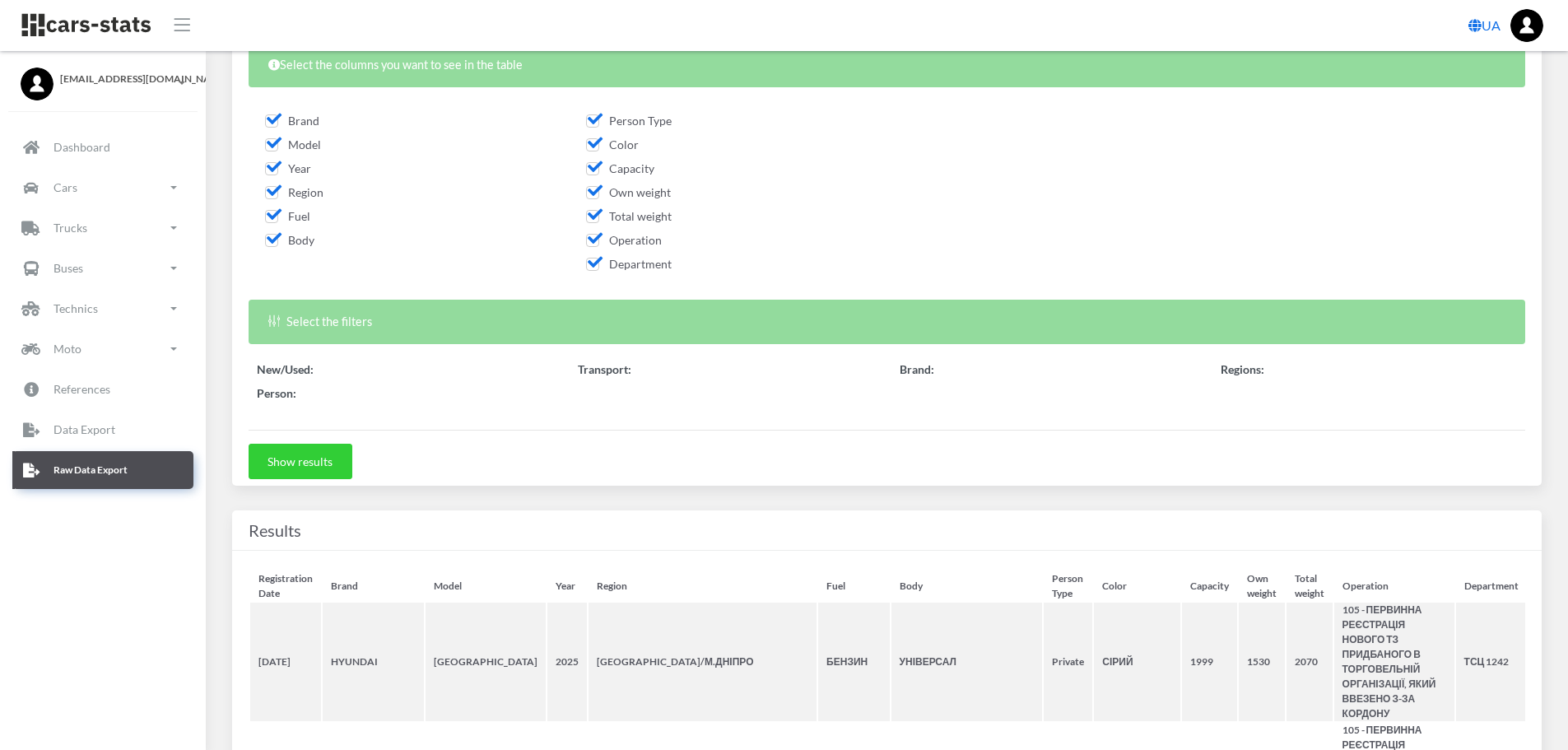
select select "50"
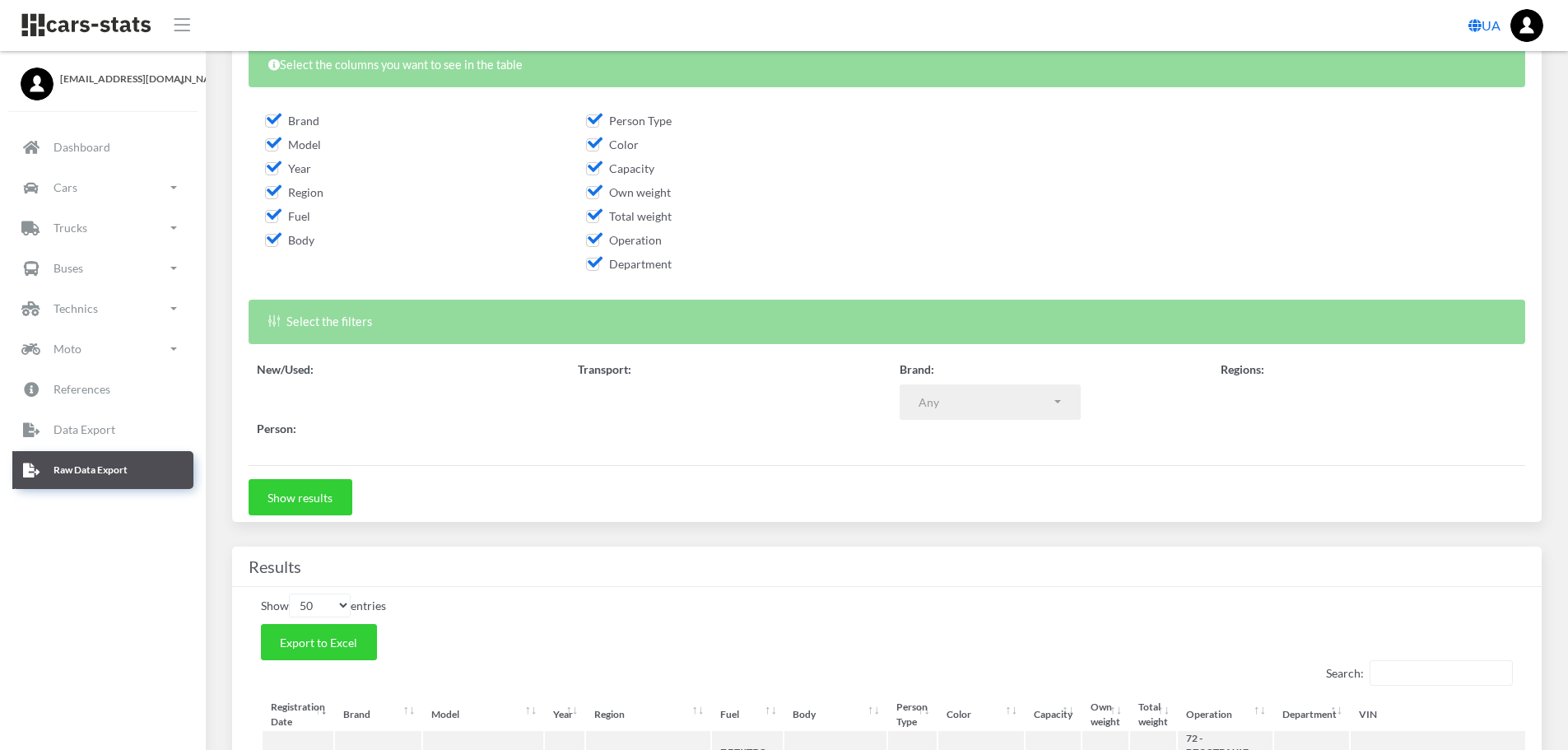
select select
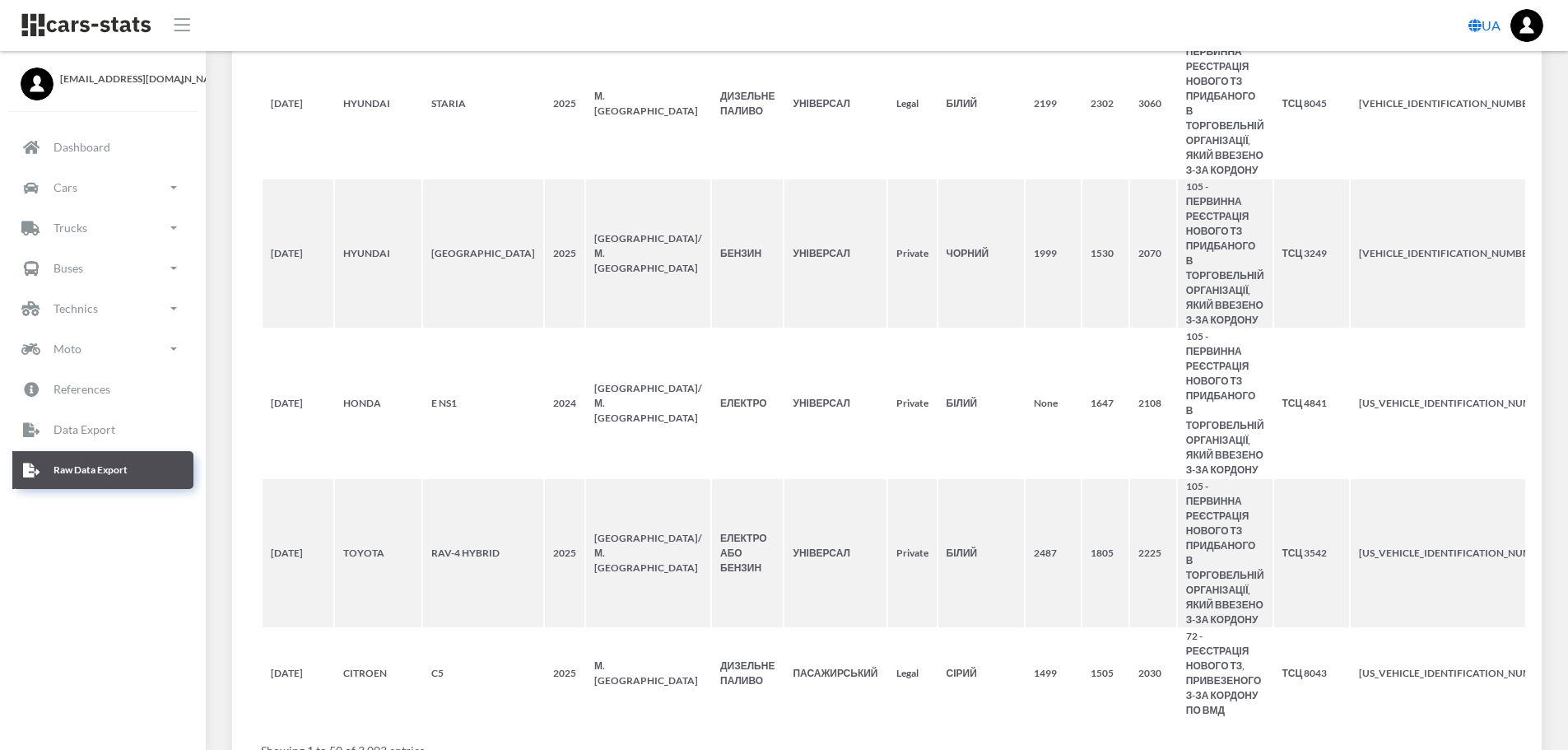
scroll to position [7361, 0]
